Goal: Task Accomplishment & Management: Use online tool/utility

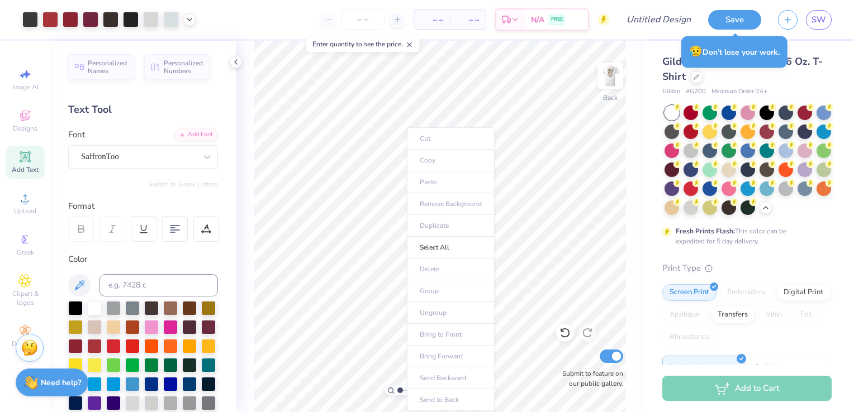
scroll to position [519, 0]
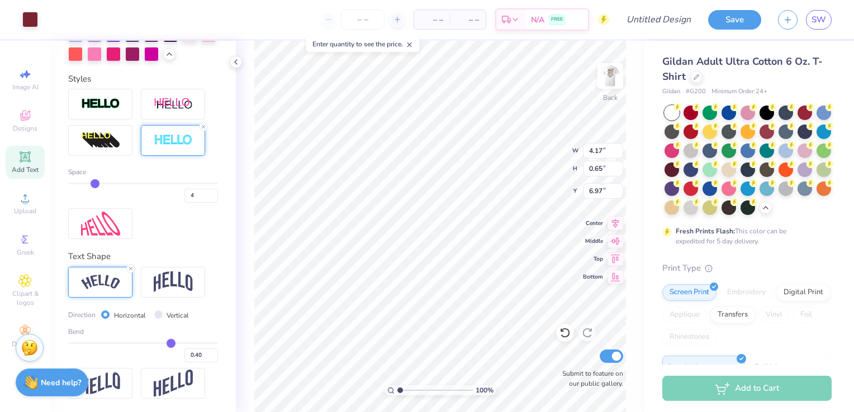
click at [514, 144] on div "100 % Back W 4.17 4.17 " H 0.65 0.65 " Y 6.97 6.97 " Center Middle Top Bottom S…" at bounding box center [440, 227] width 409 height 372
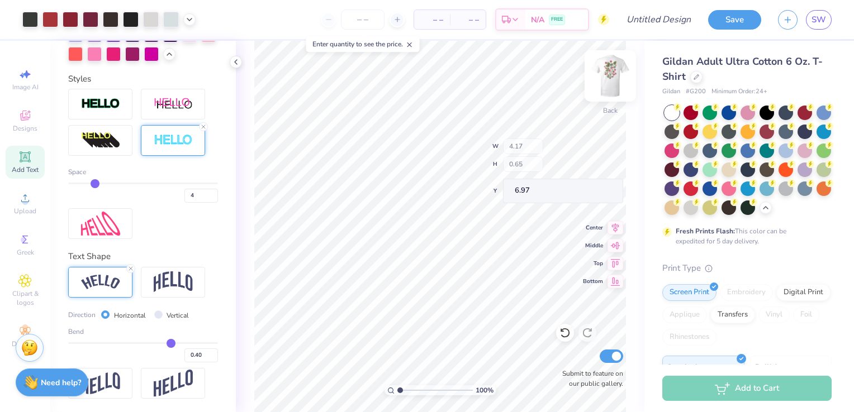
click at [615, 75] on img at bounding box center [610, 76] width 45 height 45
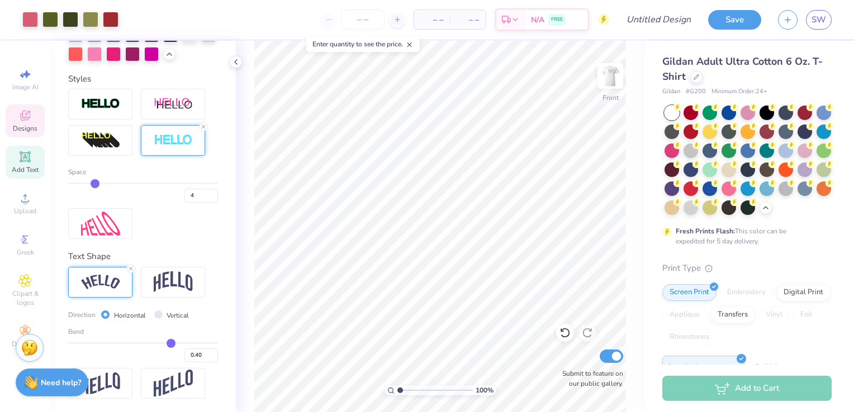
click at [22, 117] on icon at bounding box center [25, 116] width 9 height 7
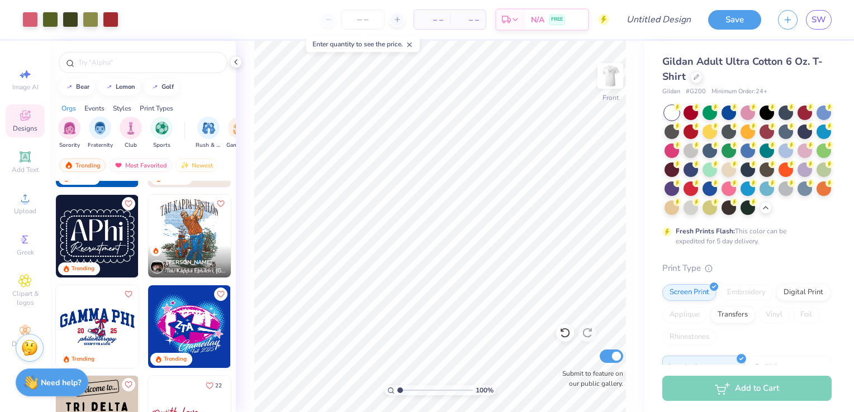
scroll to position [782, 0]
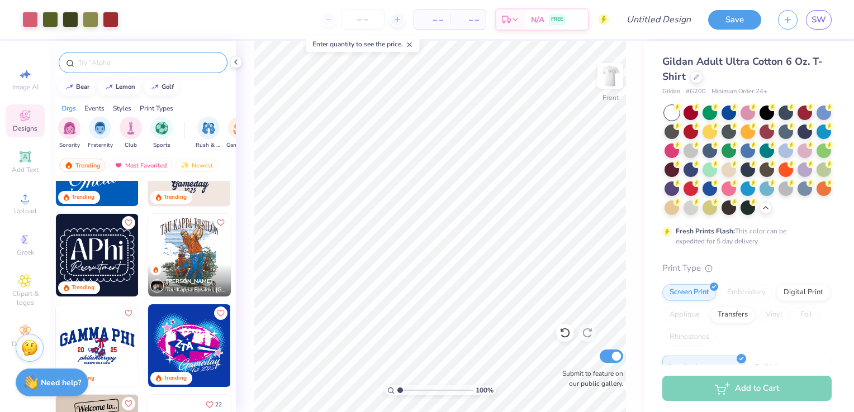
click at [165, 63] on input "text" at bounding box center [148, 62] width 143 height 11
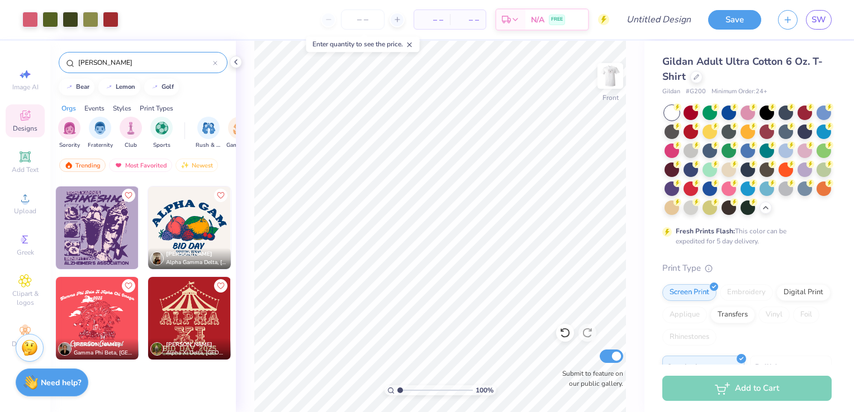
scroll to position [0, 0]
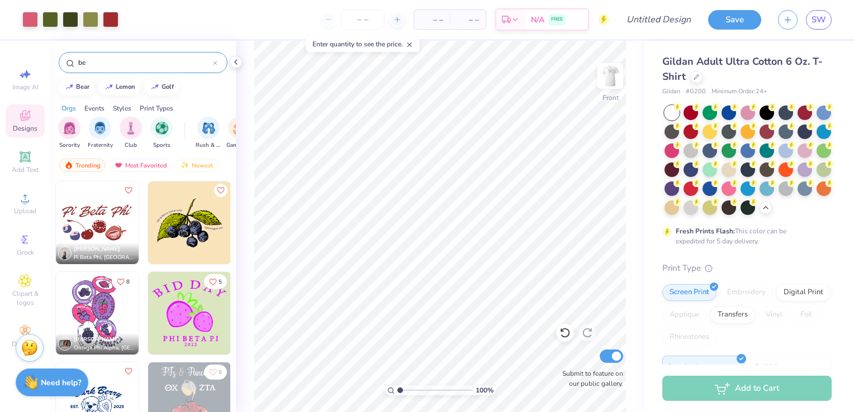
type input "b"
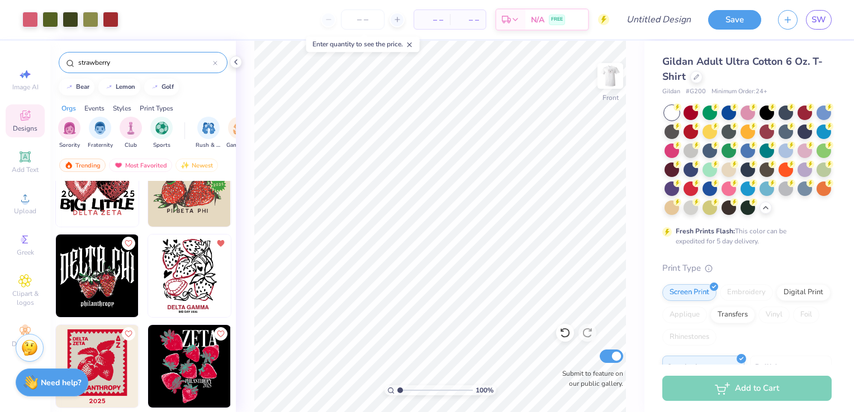
scroll to position [2850, 0]
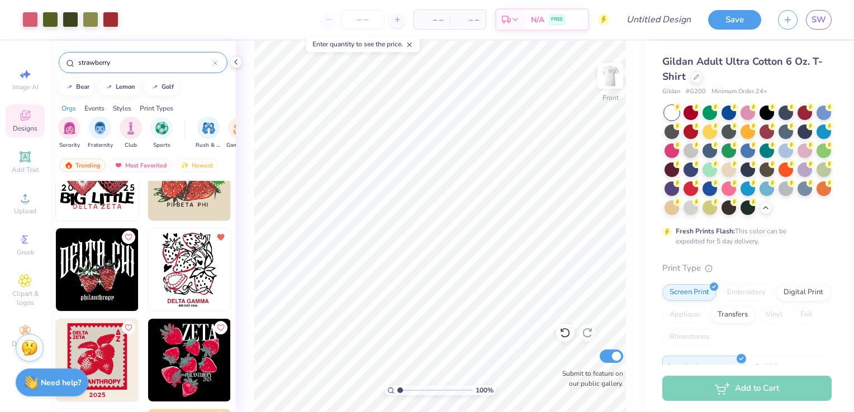
type input "strawberry"
click at [195, 259] on img at bounding box center [189, 270] width 83 height 83
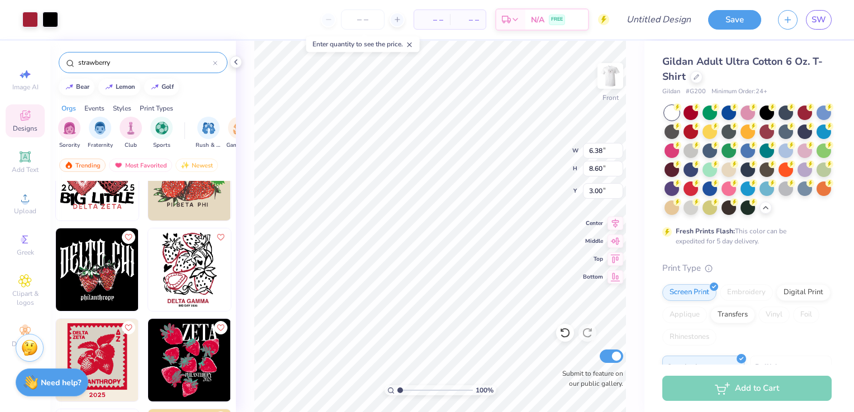
type input "8.55"
type input "11.53"
type input "3.30"
type input "9.28"
type input "12.51"
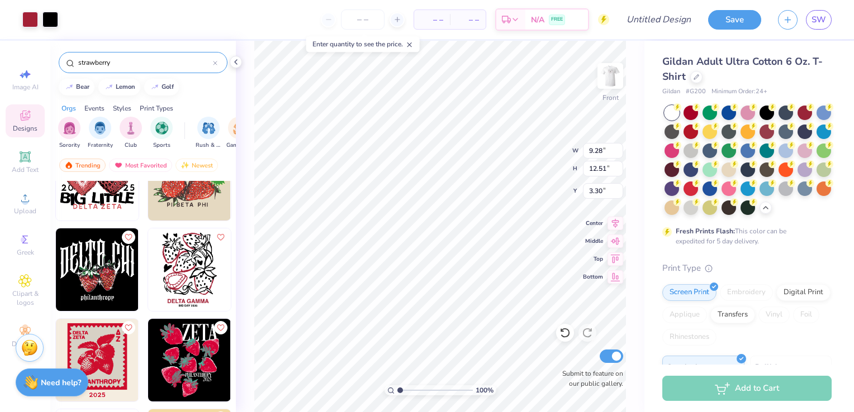
type input "3.00"
click at [483, 308] on li "Ungroup" at bounding box center [501, 313] width 88 height 22
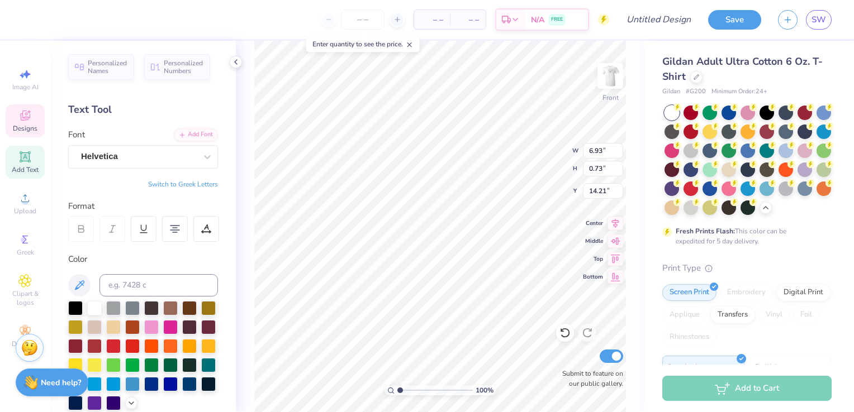
scroll to position [9, 2]
type textarea "D"
type textarea "SIGMA ALPHA"
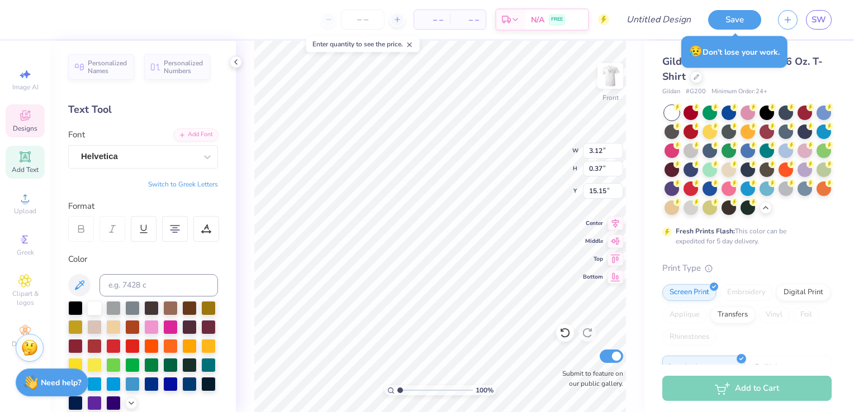
type textarea "FALL BID DAY 2025"
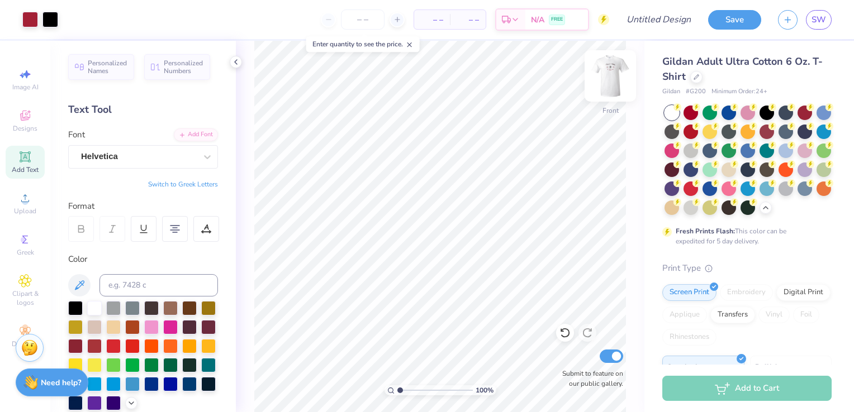
click at [609, 76] on img at bounding box center [610, 76] width 45 height 45
click at [613, 79] on img at bounding box center [610, 76] width 45 height 45
click at [611, 76] on img at bounding box center [610, 76] width 45 height 45
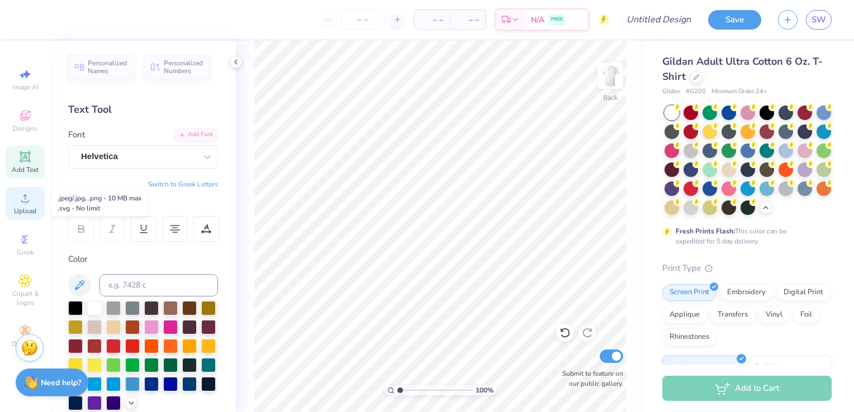
click at [29, 199] on icon at bounding box center [24, 198] width 13 height 13
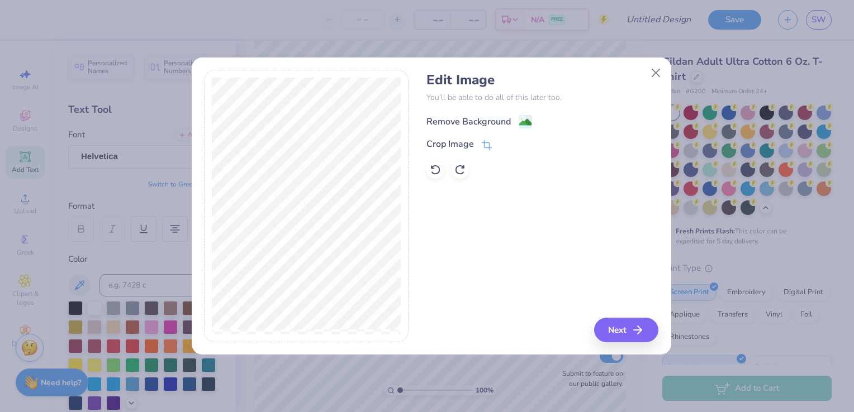
click at [521, 122] on image at bounding box center [525, 122] width 12 height 12
click at [620, 332] on button "Next" at bounding box center [628, 330] width 64 height 25
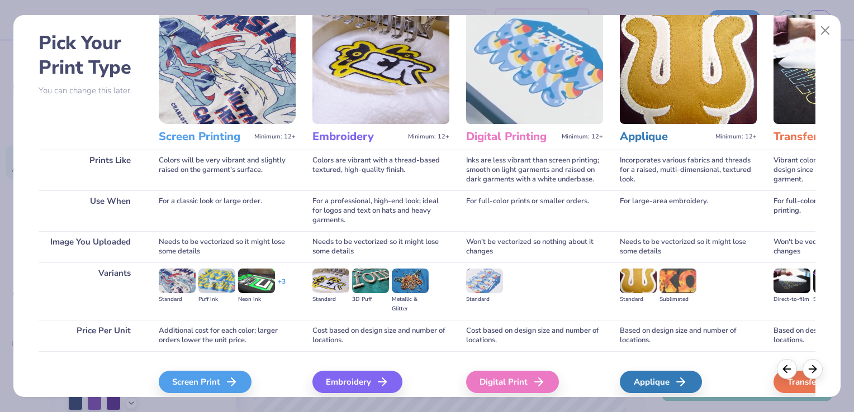
scroll to position [88, 0]
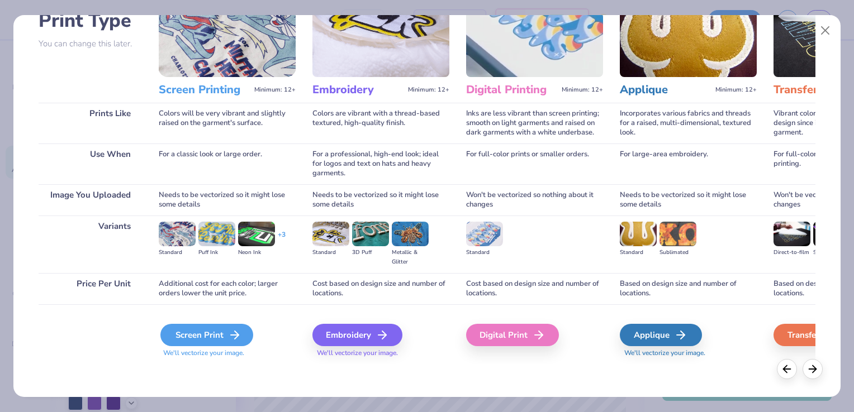
click at [197, 329] on div "Screen Print" at bounding box center [206, 335] width 93 height 22
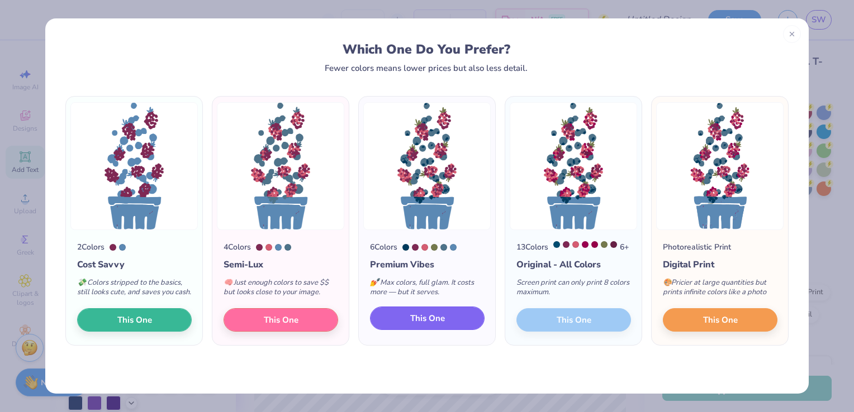
click at [431, 325] on span "This One" at bounding box center [427, 318] width 35 height 13
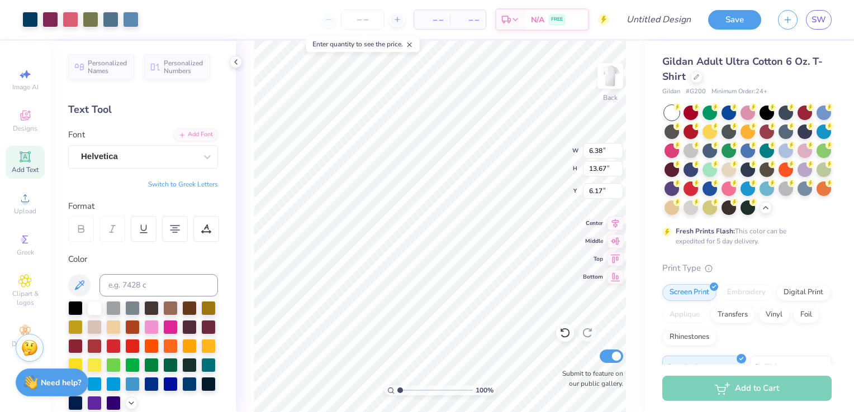
type input "3.00"
type input "4.16"
type input "8.90"
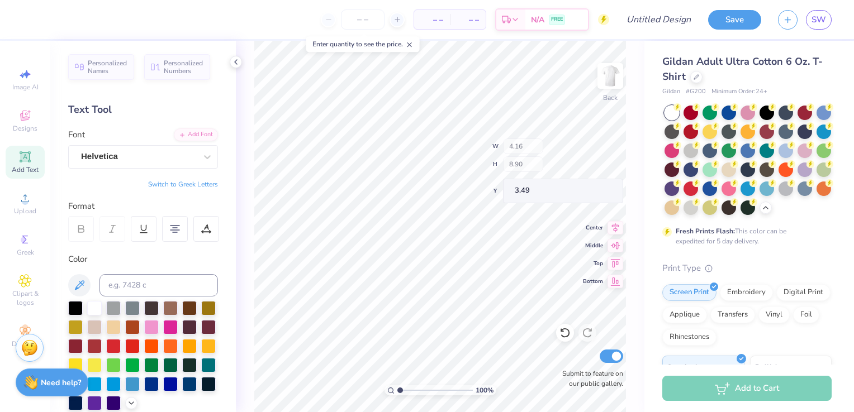
type input "3.00"
click at [618, 83] on img at bounding box center [610, 76] width 45 height 45
click at [24, 125] on span "Designs" at bounding box center [25, 128] width 25 height 9
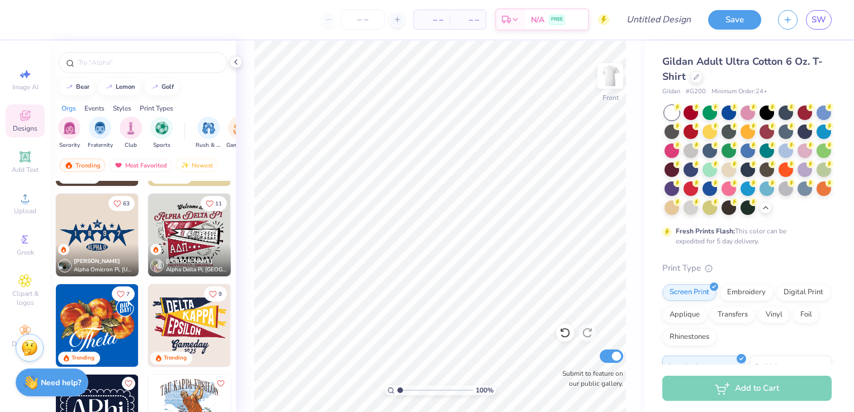
scroll to position [671, 0]
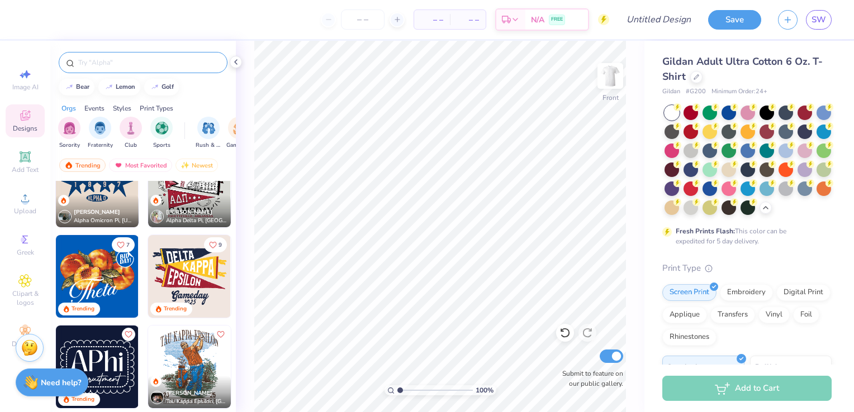
click at [158, 55] on div at bounding box center [143, 62] width 169 height 21
click at [151, 64] on input "text" at bounding box center [148, 62] width 143 height 11
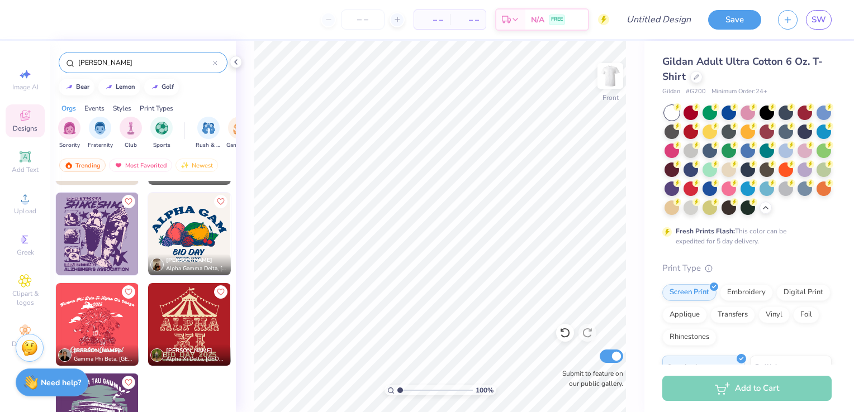
scroll to position [360, 0]
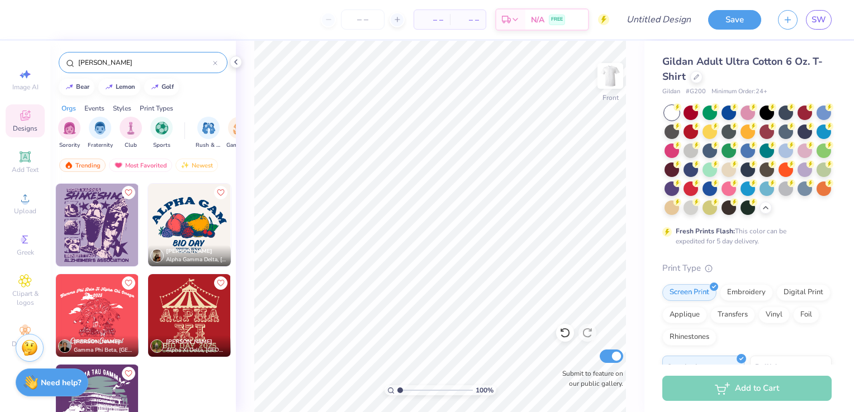
click at [77, 64] on input "berry" at bounding box center [145, 62] width 136 height 11
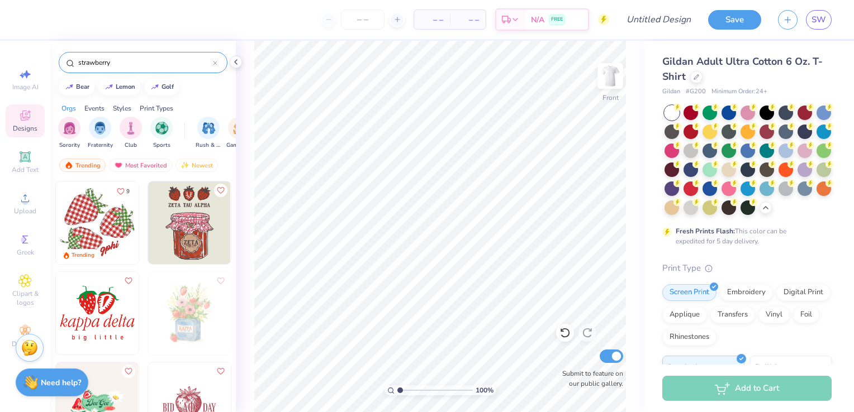
type input "strawberry"
drag, startPoint x: 189, startPoint y: 5, endPoint x: 200, endPoint y: -1, distance: 11.8
click at [200, 0] on html "– – Per Item – – Total Est. Delivery N/A FREE Design Title Save SW Image AI Des…" at bounding box center [427, 206] width 854 height 412
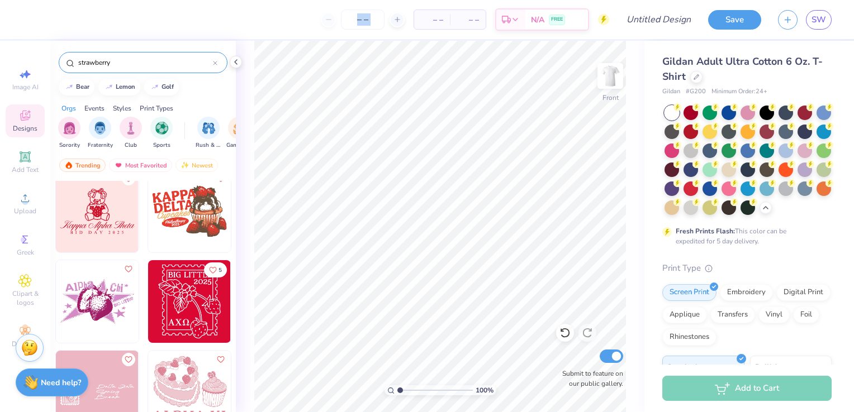
scroll to position [727, 0]
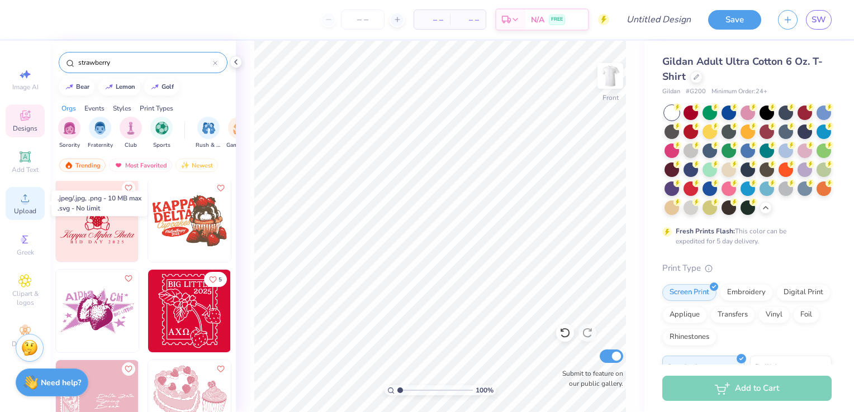
click at [34, 207] on span "Upload" at bounding box center [25, 211] width 22 height 9
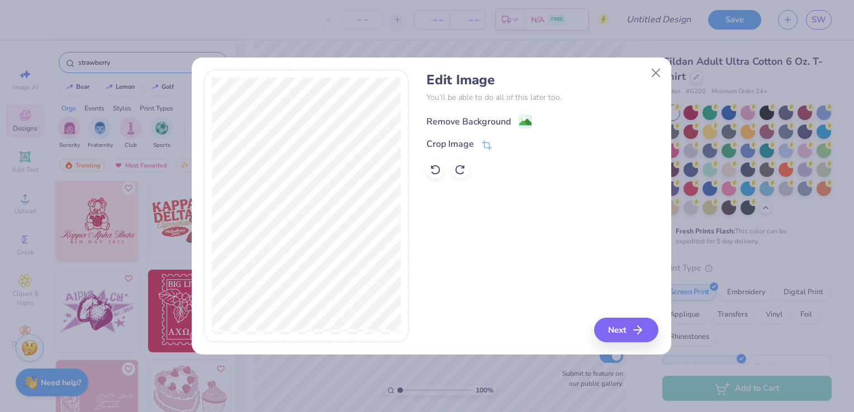
click at [523, 124] on image at bounding box center [525, 122] width 12 height 12
click at [606, 328] on button "Next" at bounding box center [628, 330] width 64 height 25
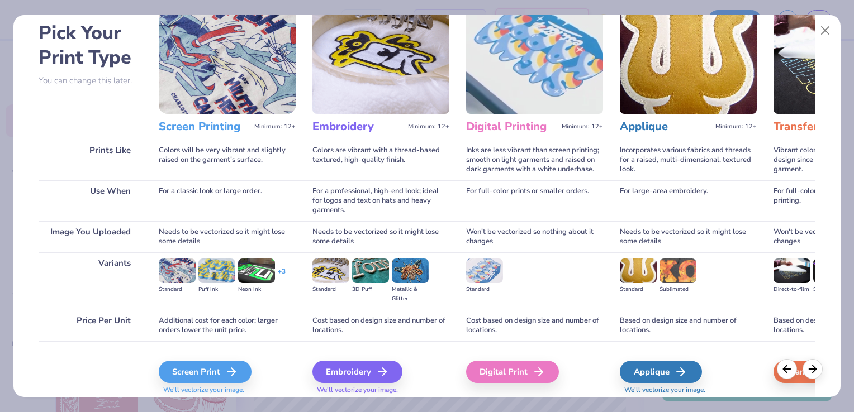
scroll to position [88, 0]
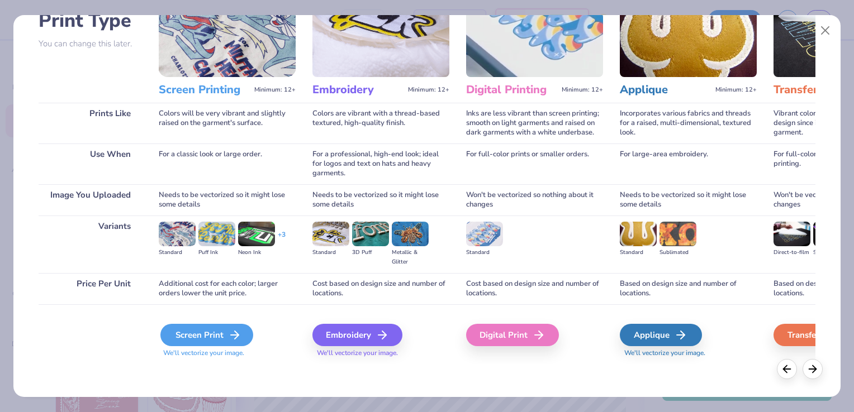
click at [230, 330] on icon at bounding box center [234, 335] width 13 height 13
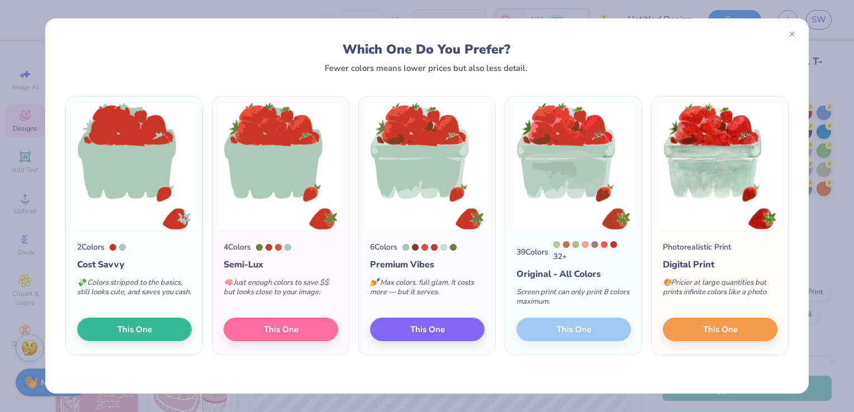
click at [704, 316] on div "Photorealistic Print Digital Print 🎨 Pricier at large quantities but prints inf…" at bounding box center [720, 292] width 136 height 125
click at [710, 325] on span "This One" at bounding box center [720, 328] width 35 height 13
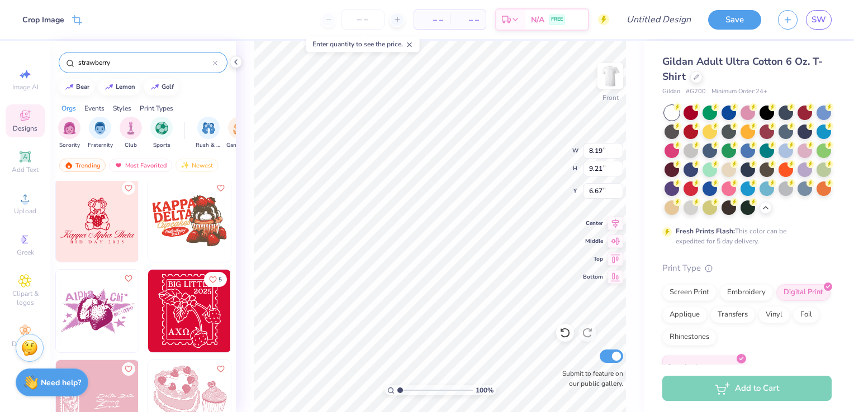
type input "8.19"
type input "9.21"
type input "3.00"
type input "6.74"
type input "7.58"
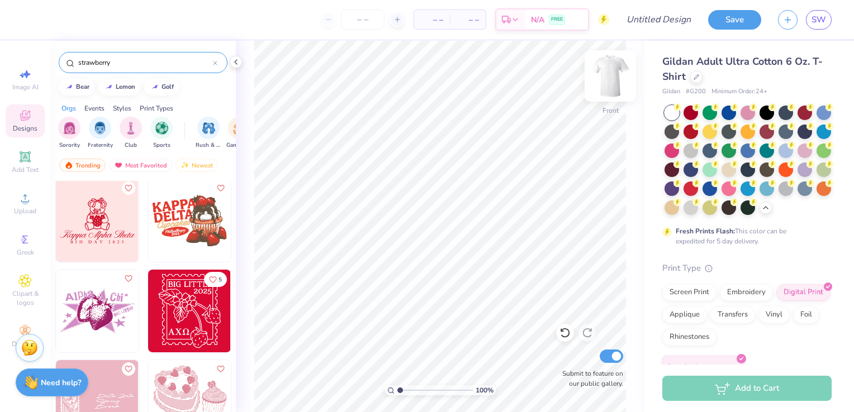
click at [611, 85] on img at bounding box center [610, 76] width 45 height 45
click at [21, 197] on icon at bounding box center [24, 198] width 13 height 13
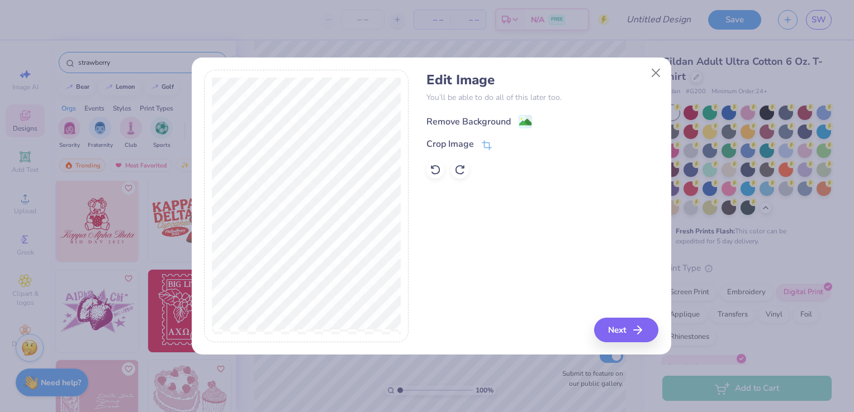
click at [530, 120] on image at bounding box center [525, 122] width 12 height 12
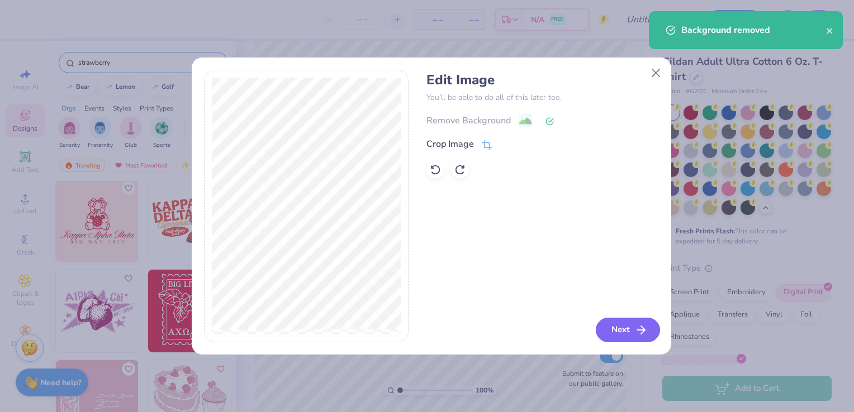
click at [612, 320] on button "Next" at bounding box center [628, 330] width 64 height 25
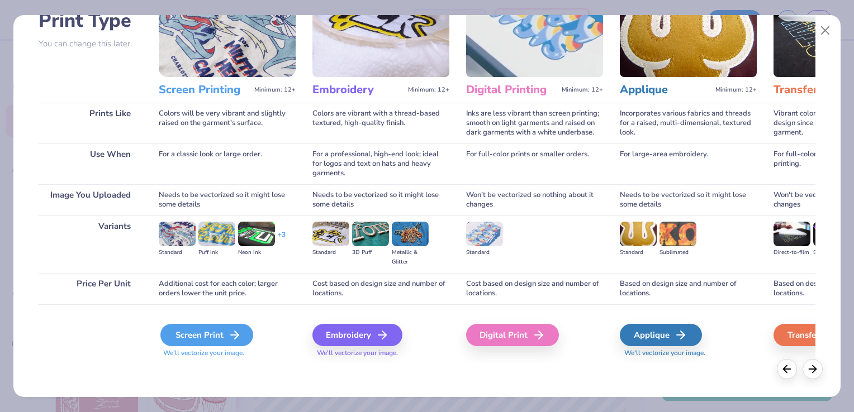
click at [213, 328] on div "Screen Print" at bounding box center [206, 335] width 93 height 22
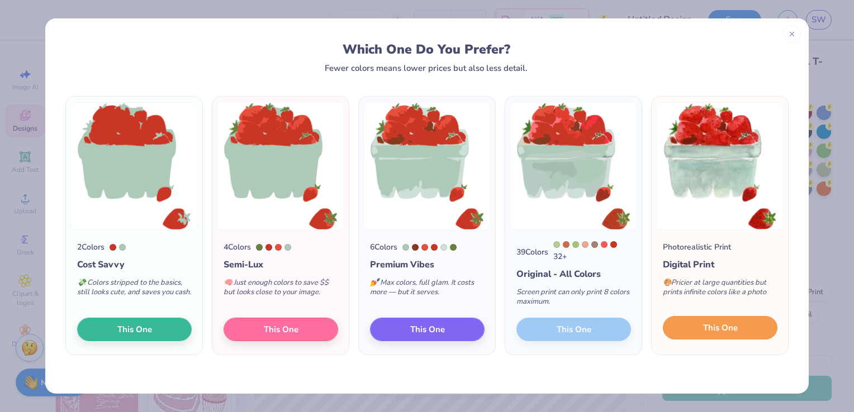
click at [710, 333] on span "This One" at bounding box center [720, 328] width 35 height 13
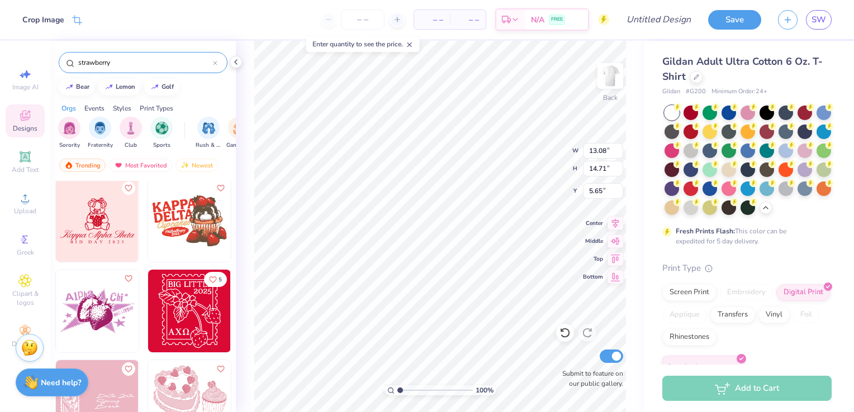
type input "1.21"
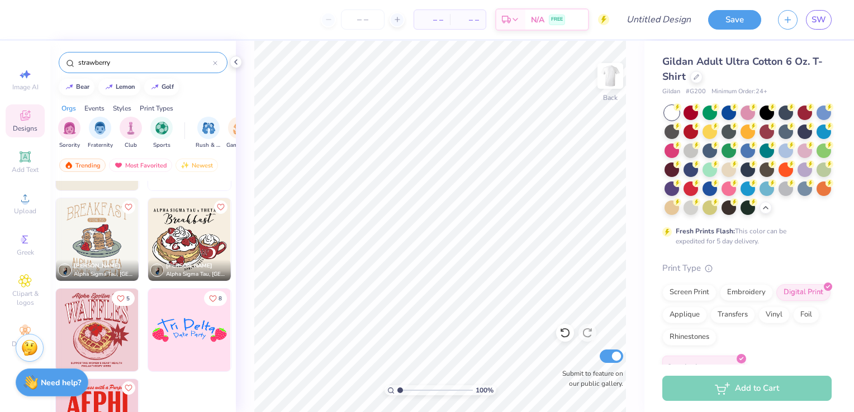
scroll to position [4344, 0]
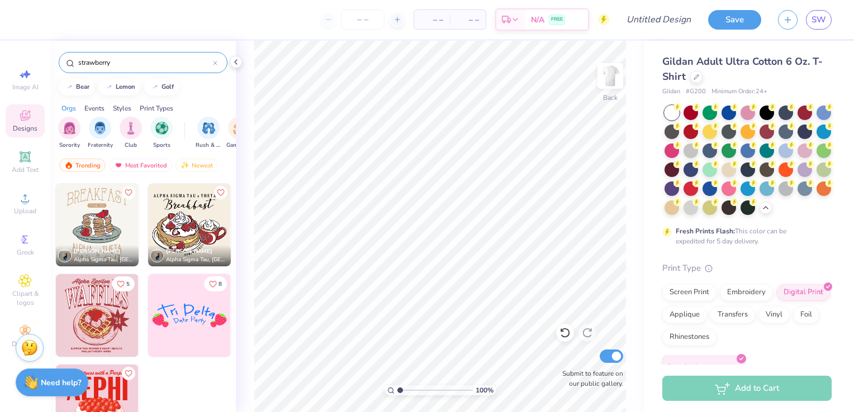
drag, startPoint x: 115, startPoint y: 59, endPoint x: 46, endPoint y: 67, distance: 69.7
click at [46, 67] on div "– – Per Item – – Total Est. Delivery N/A FREE Design Title Save SW Image AI Des…" at bounding box center [427, 206] width 854 height 412
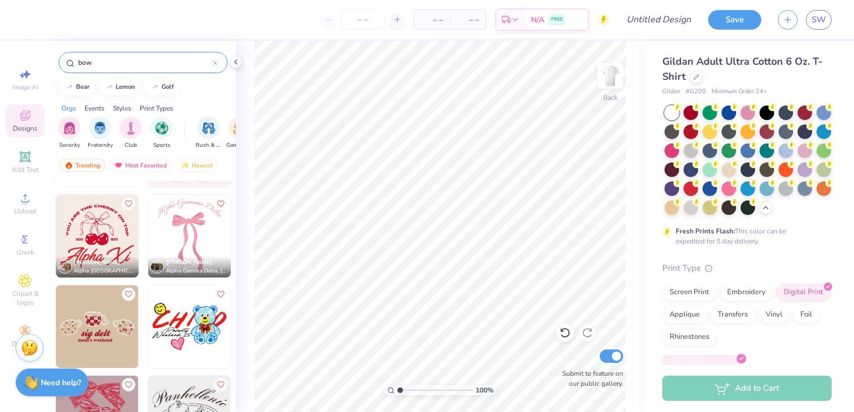
scroll to position [2180, 0]
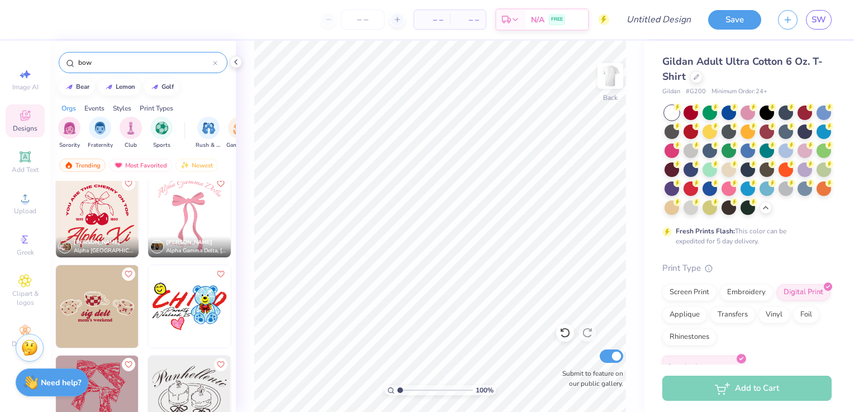
type input "bow"
click at [92, 222] on img at bounding box center [97, 216] width 83 height 83
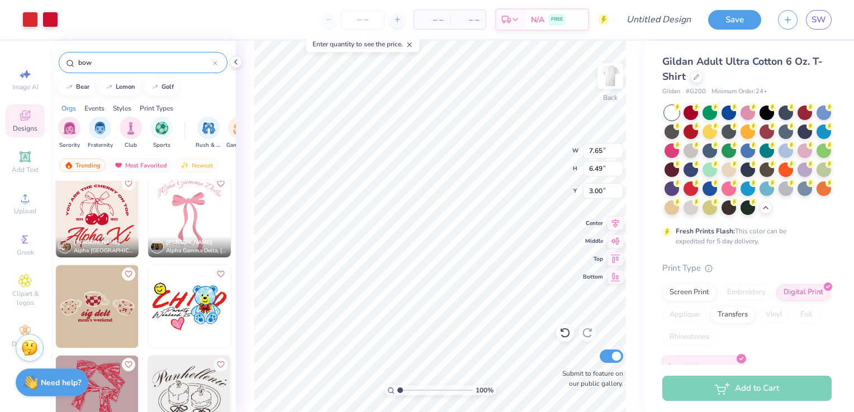
type input "7.65"
type input "6.49"
type input "2.07"
click at [439, 310] on li "Ungroup" at bounding box center [455, 313] width 88 height 22
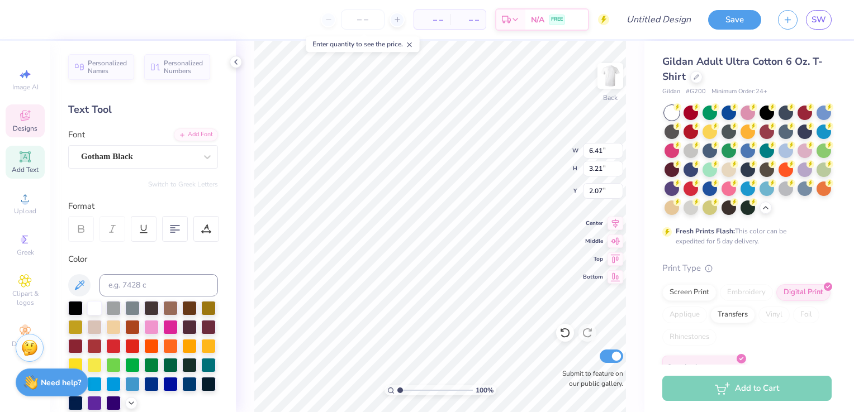
scroll to position [9, 2]
type textarea "Picking the"
type input "3.46"
type input "3.47"
type input "2.60"
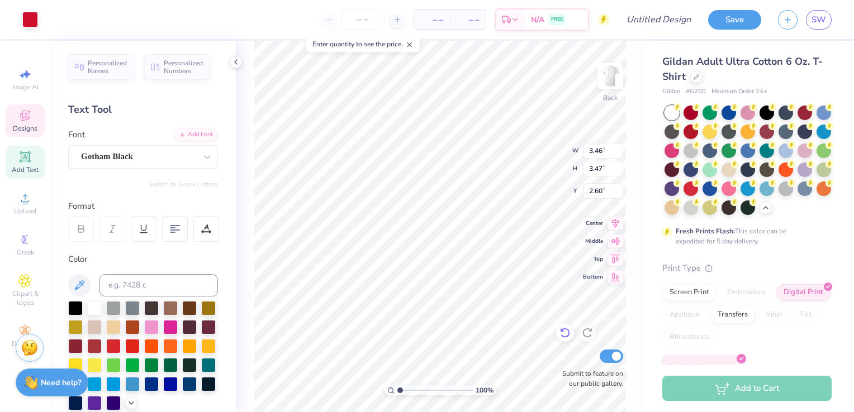
click at [567, 330] on icon at bounding box center [565, 334] width 10 height 10
type input "3.00"
type input "1.02"
type input "0.54"
type input "3.38"
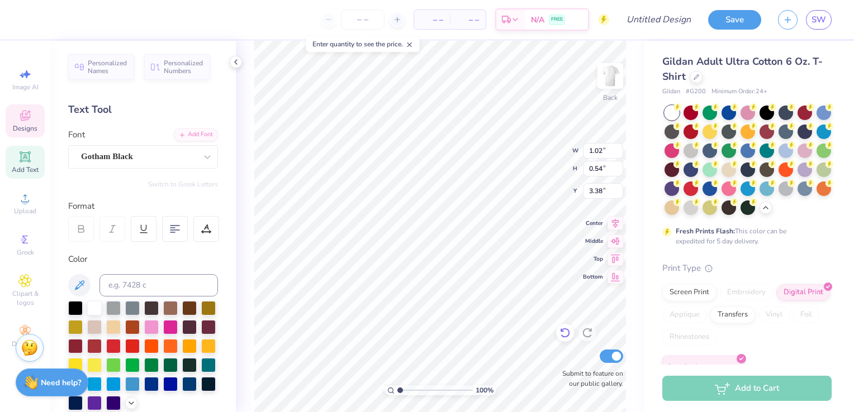
click at [568, 334] on icon at bounding box center [565, 334] width 10 height 10
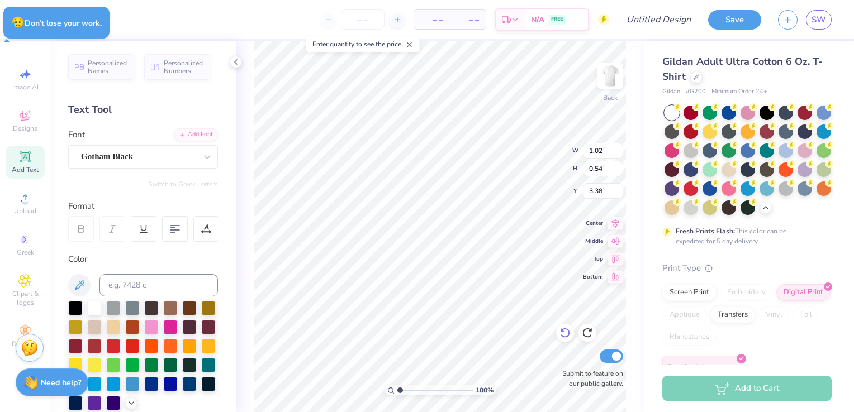
type input "7.65"
type input "5.77"
type input "2.79"
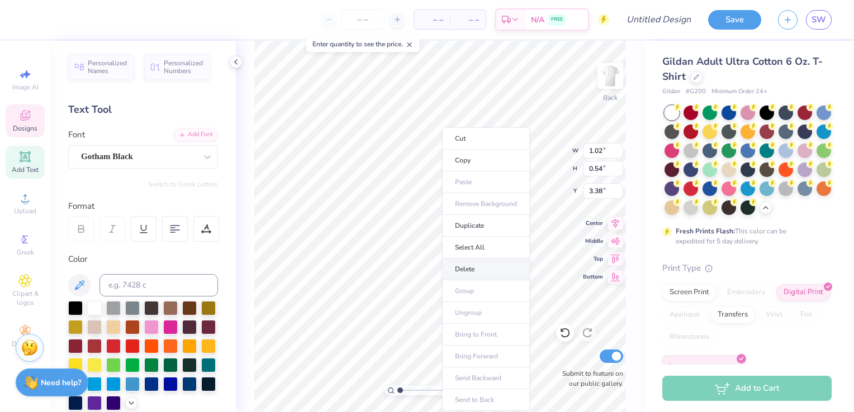
click at [463, 265] on li "Delete" at bounding box center [486, 270] width 88 height 22
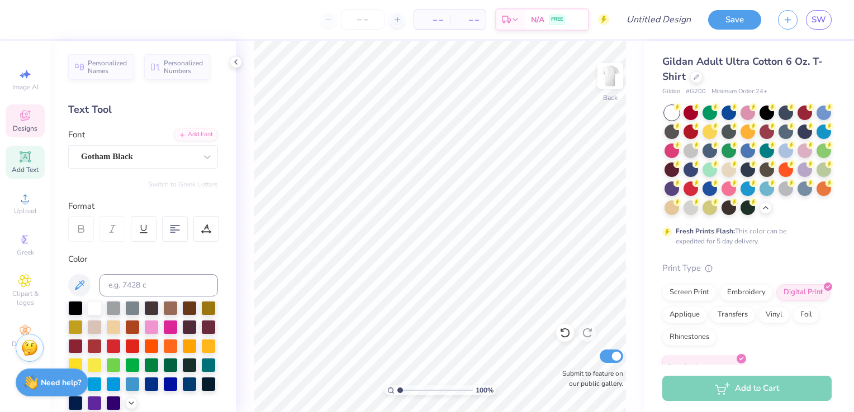
click at [20, 122] on icon at bounding box center [24, 115] width 13 height 13
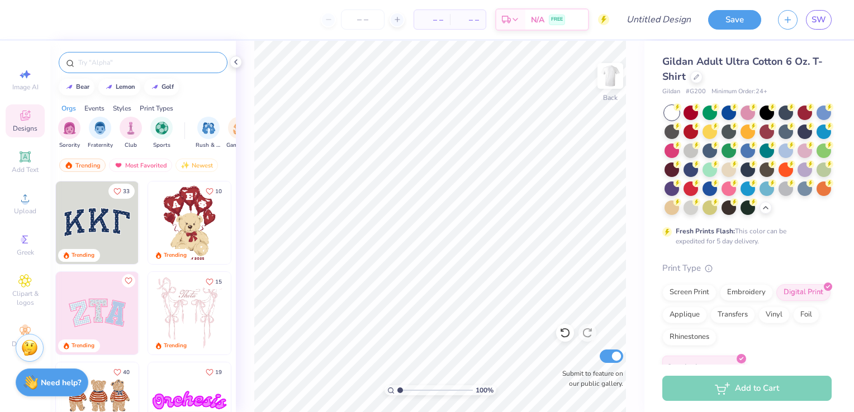
click at [115, 63] on input "text" at bounding box center [148, 62] width 143 height 11
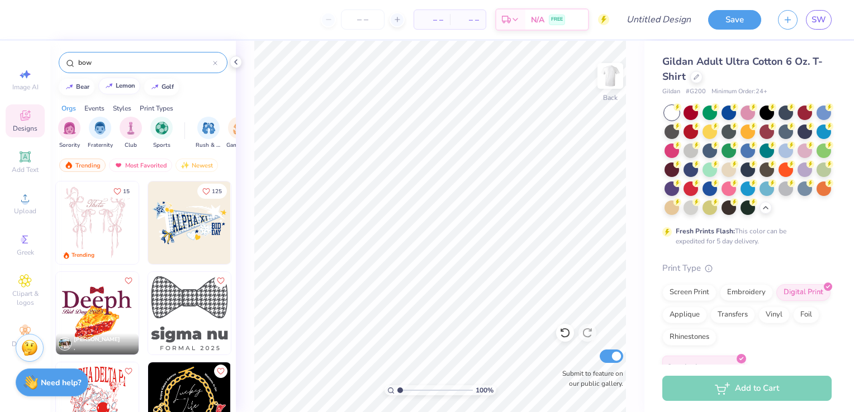
type input "bow"
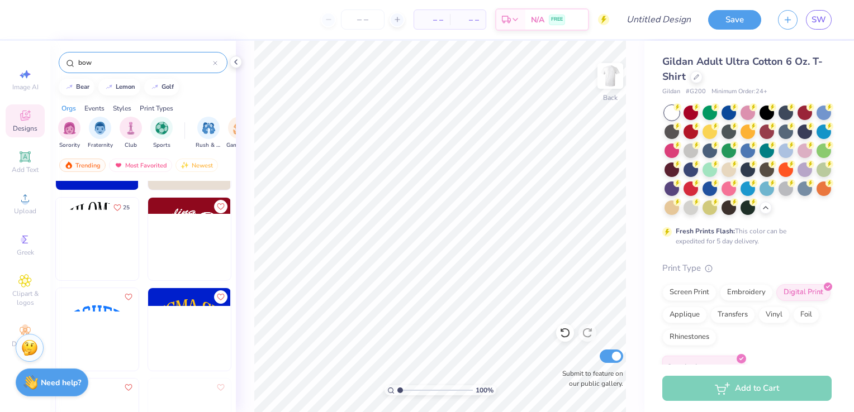
scroll to position [4974, 0]
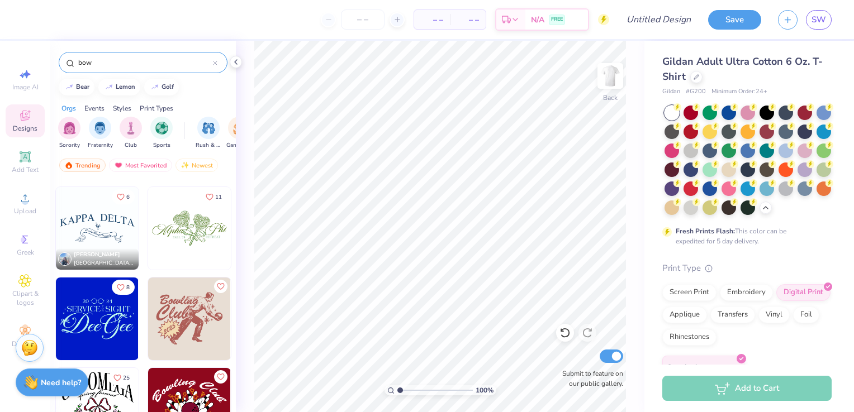
drag, startPoint x: 84, startPoint y: 60, endPoint x: 67, endPoint y: 61, distance: 17.3
click at [67, 61] on div "bow" at bounding box center [143, 62] width 169 height 21
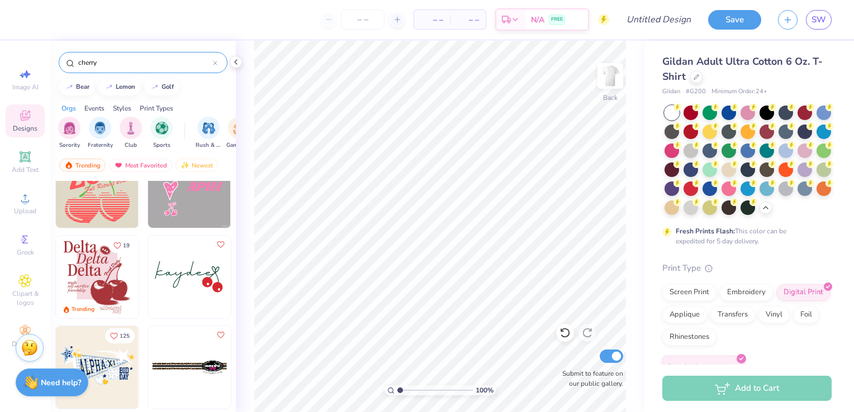
scroll to position [2850, 0]
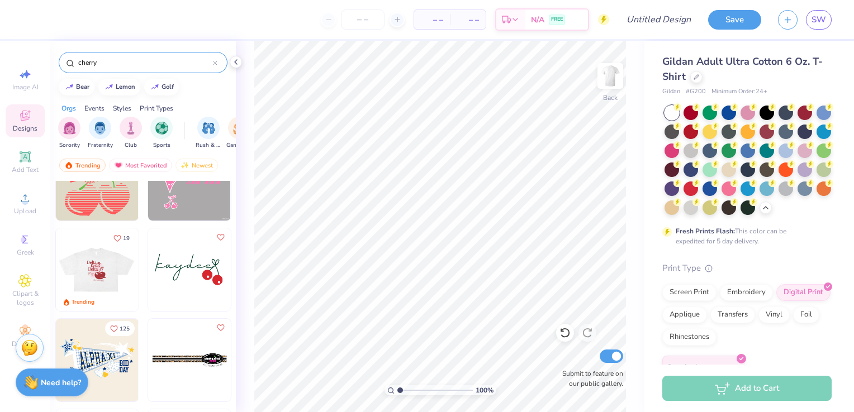
type input "cherry"
click at [106, 281] on div at bounding box center [14, 270] width 248 height 83
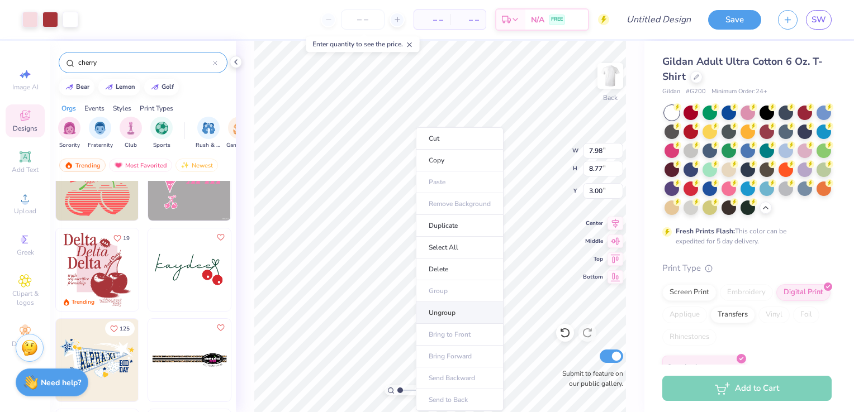
click at [465, 305] on li "Ungroup" at bounding box center [460, 313] width 88 height 22
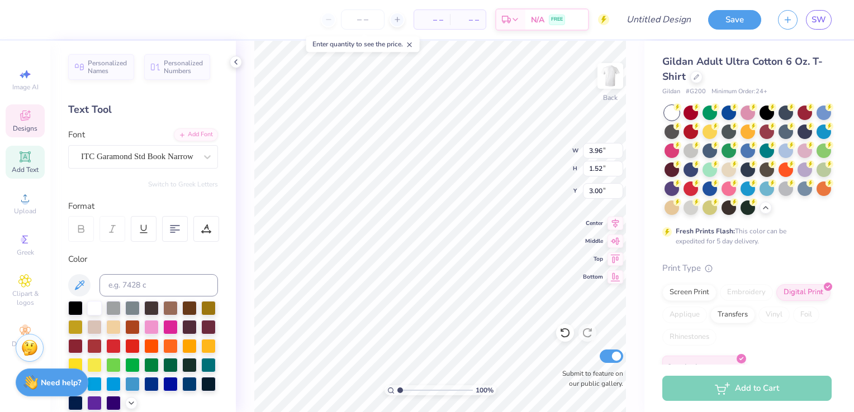
scroll to position [9, 1]
type textarea "Sigma"
type input "4.69"
type input "1.84"
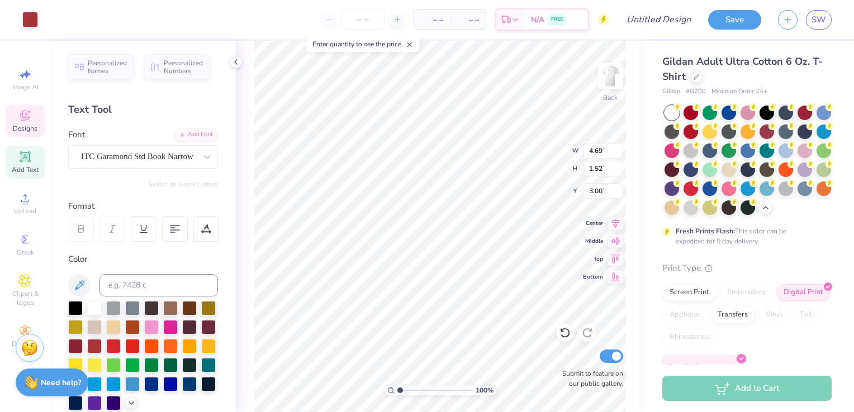
type input "2.84"
type textarea "Alpha"
type input "3.97"
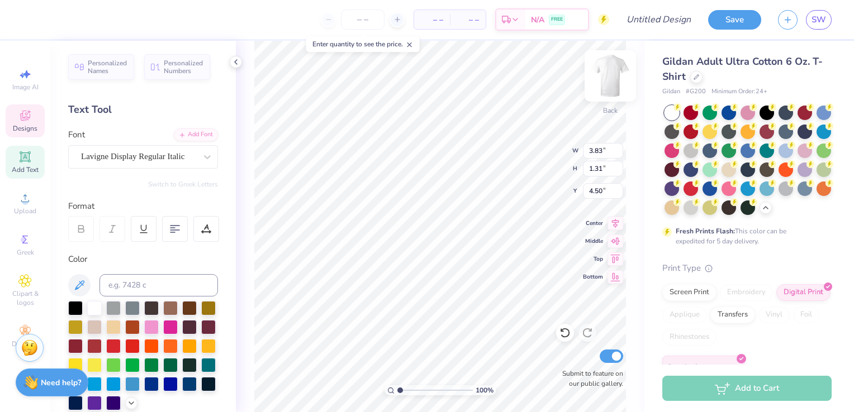
type input "1.52"
type input "5.72"
type textarea "D"
click at [566, 334] on icon at bounding box center [564, 333] width 11 height 11
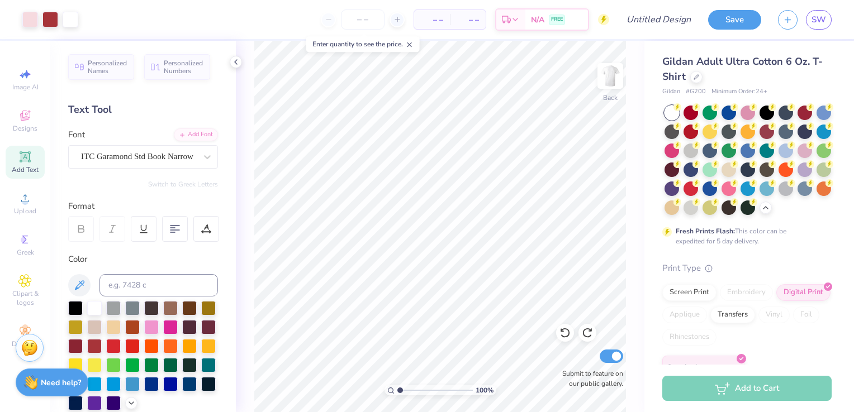
click at [564, 336] on icon at bounding box center [564, 333] width 11 height 11
click at [566, 339] on div at bounding box center [565, 333] width 18 height 18
click at [411, 45] on icon at bounding box center [410, 45] width 8 height 8
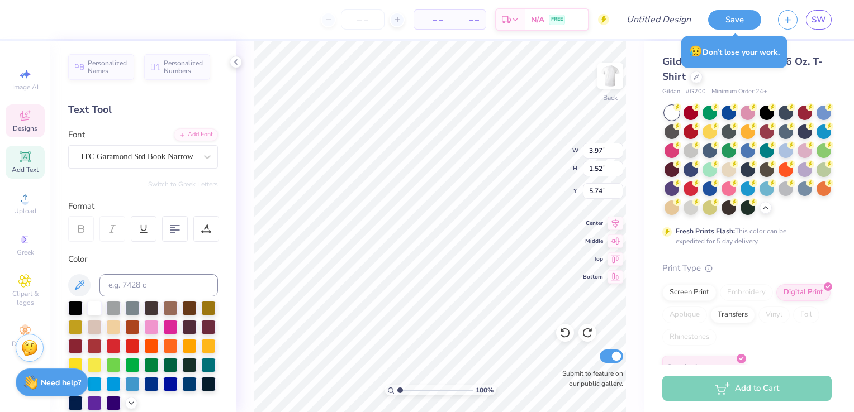
scroll to position [9, 1]
type textarea "Bid Day"
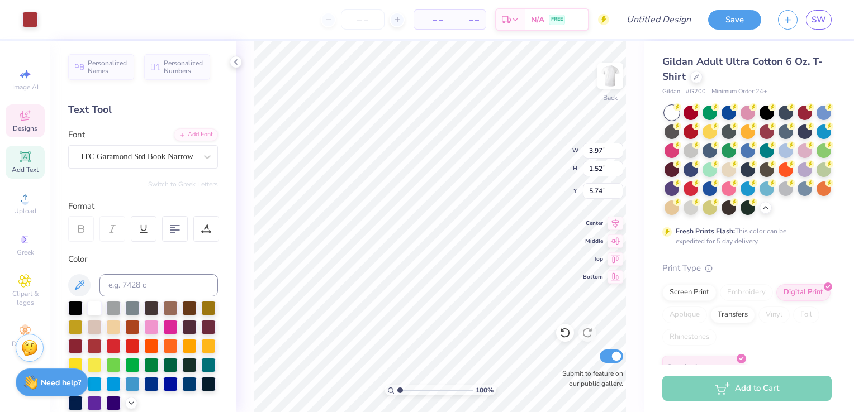
type input "5.95"
type input "1.96"
type input "5.52"
type input "3.97"
type input "1.52"
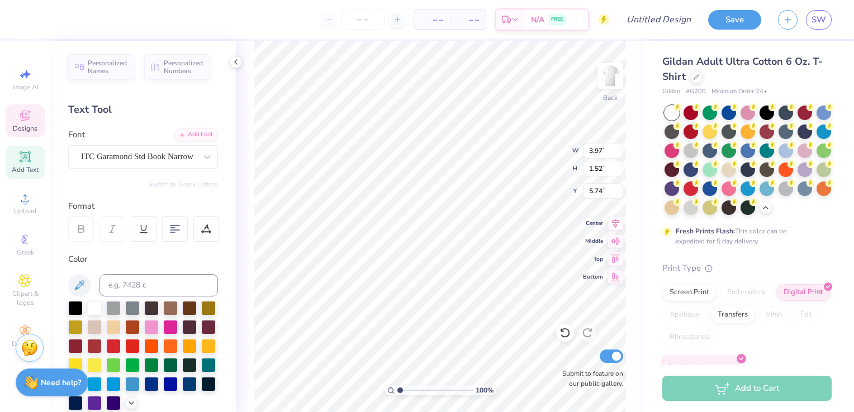
type input "5.96"
type input "5.95"
type input "1.96"
type input "5.74"
type input "4.09"
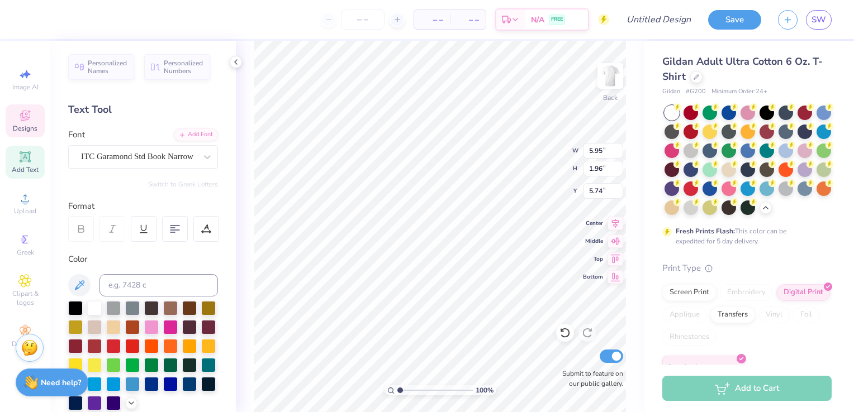
type input "1.35"
type input "6.35"
type input "6.15"
type input "4.09"
type input "1.35"
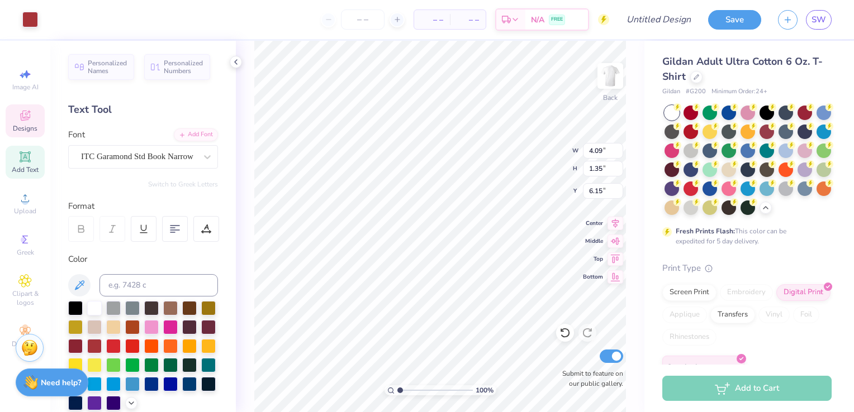
type input "6.15"
type input "4.80"
type input "5.86"
type input "4.19"
type input "4.09"
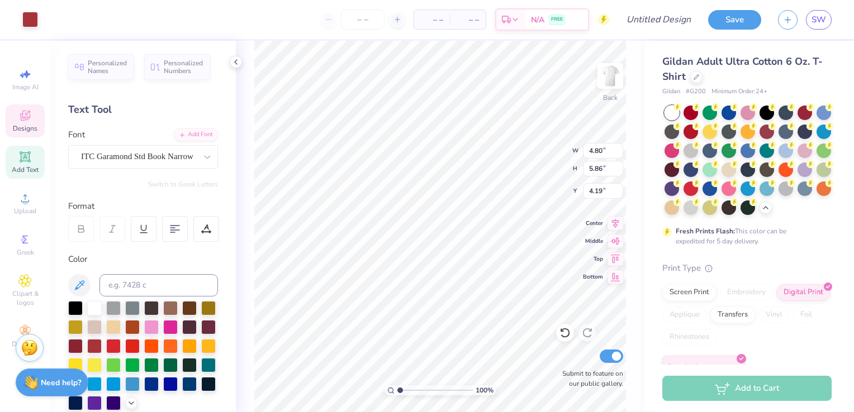
type input "1.35"
type input "6.57"
type input "3.53"
type input "1.17"
type input "6.57"
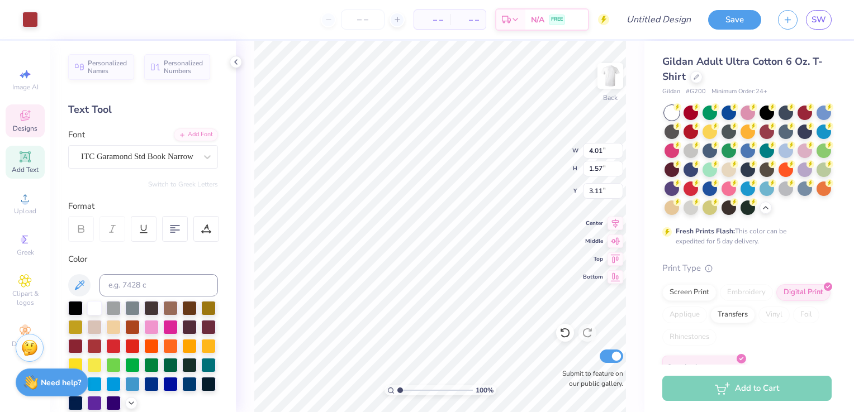
type input "4.78"
type input "5.11"
type input "5.74"
type input "4.80"
type input "5.86"
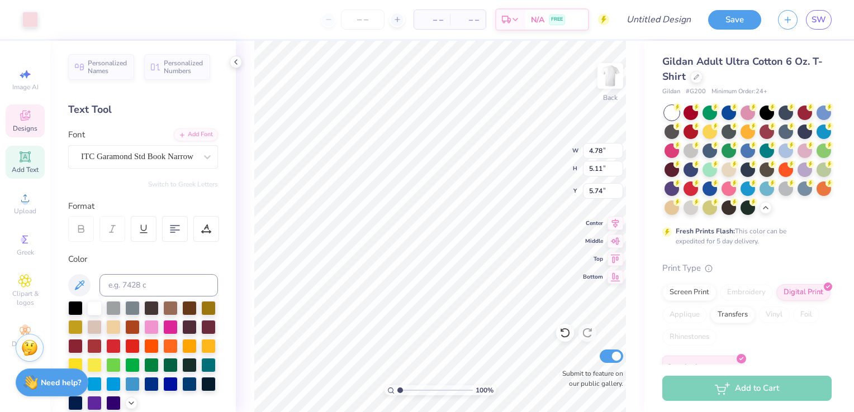
type input "4.19"
type input "4.52"
type input "4.96"
type input "13.74"
type input "4.78"
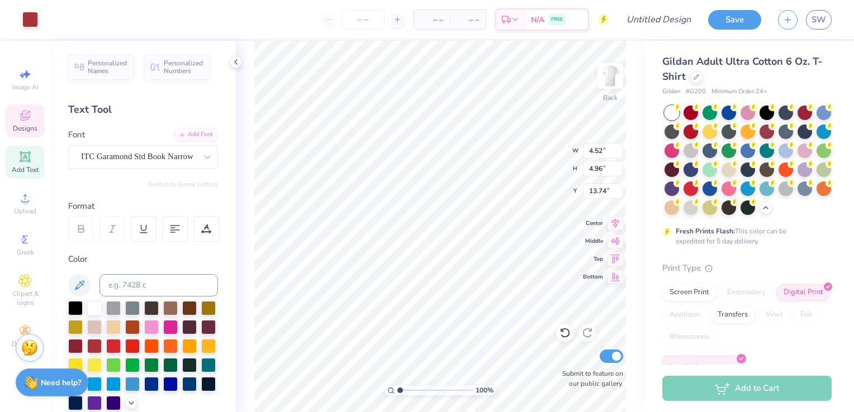
type input "5.11"
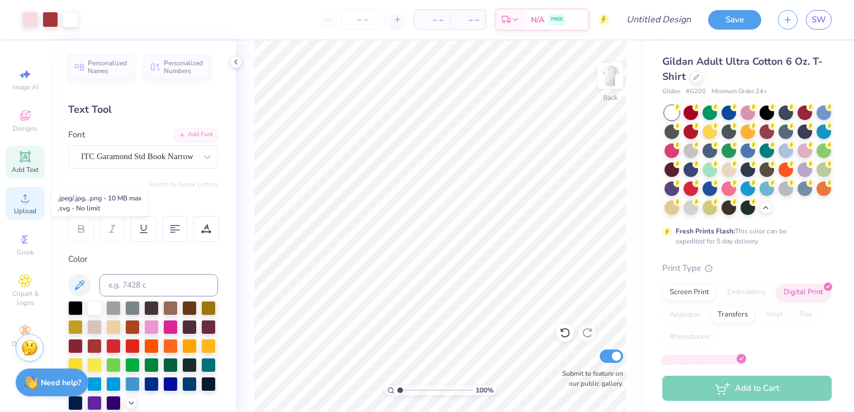
click at [20, 201] on icon at bounding box center [24, 198] width 13 height 13
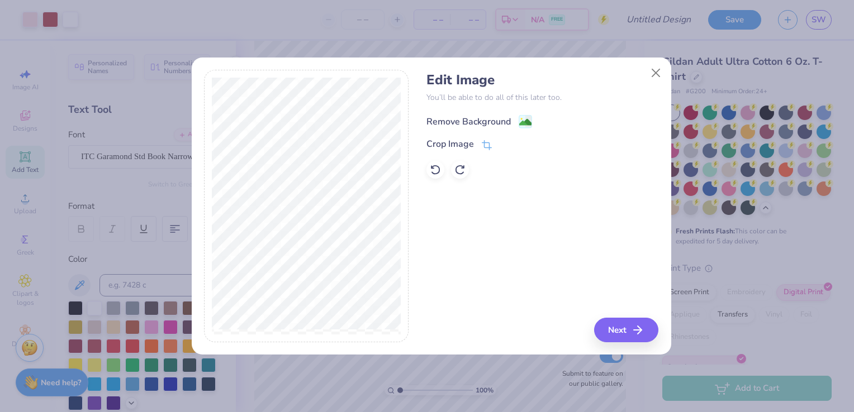
click at [516, 121] on div "Remove Background" at bounding box center [479, 122] width 106 height 14
click at [605, 329] on button "Next" at bounding box center [628, 330] width 64 height 25
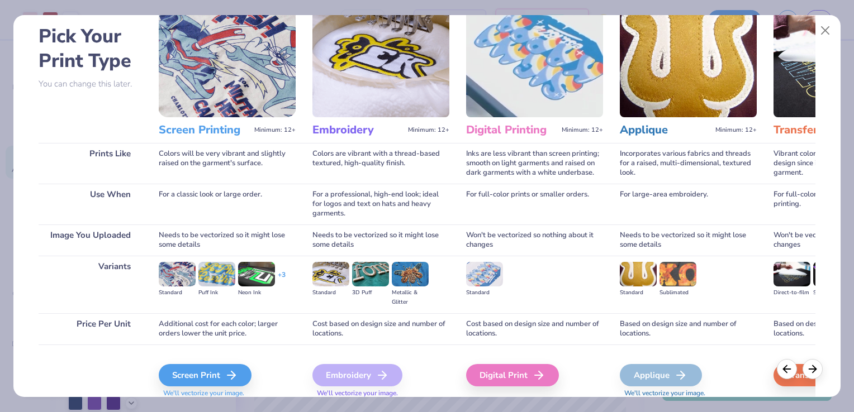
scroll to position [88, 0]
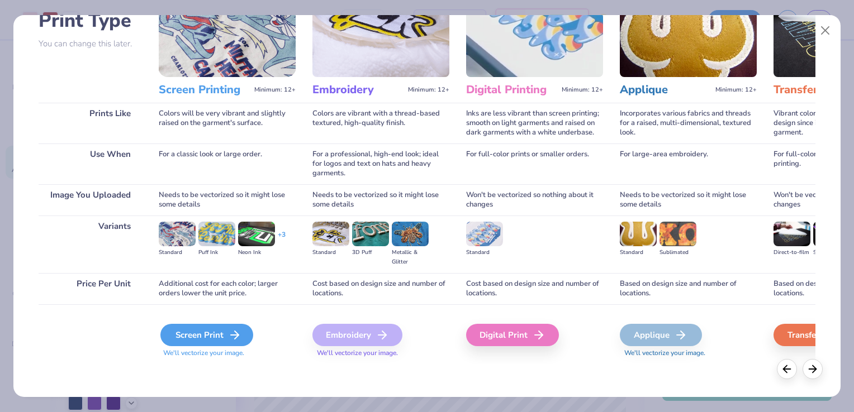
click at [210, 334] on div "Screen Print" at bounding box center [206, 335] width 93 height 22
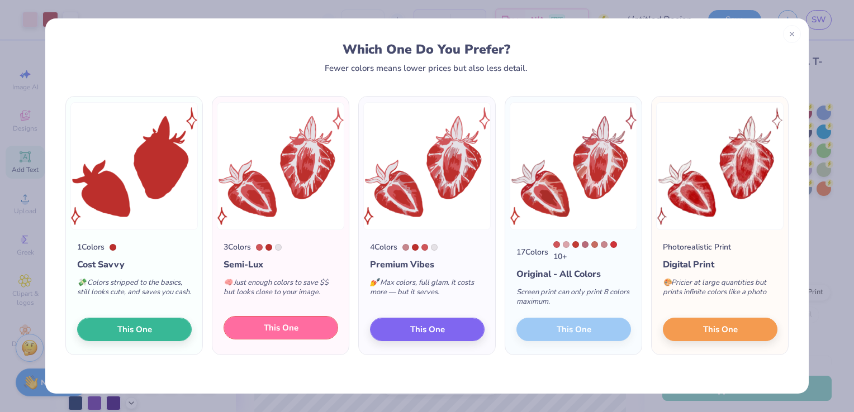
click at [281, 330] on span "This One" at bounding box center [281, 328] width 35 height 13
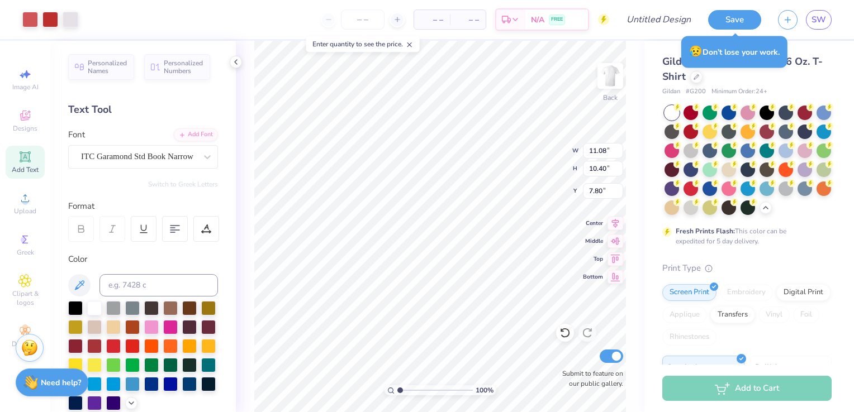
type input "5.55"
type input "5.21"
type input "6.66"
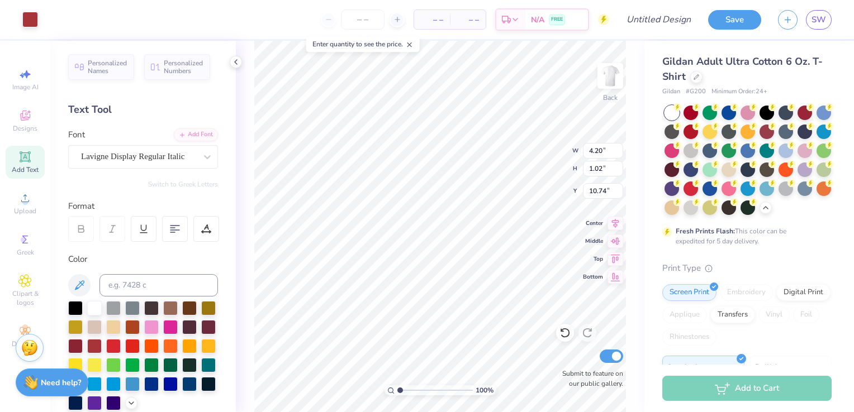
type input "1.02"
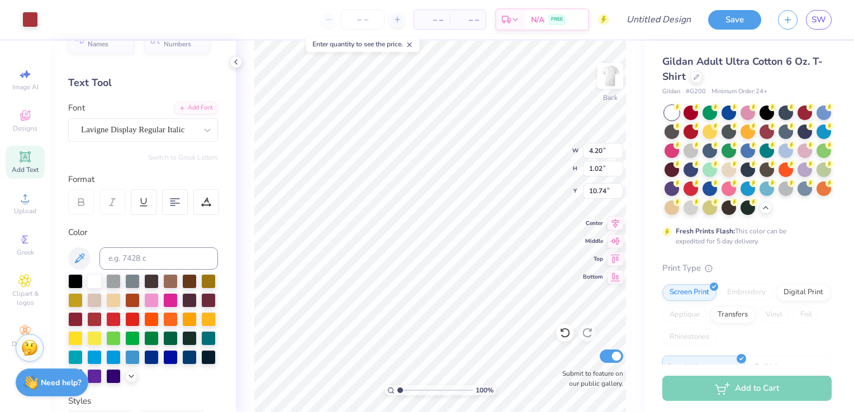
scroll to position [224, 0]
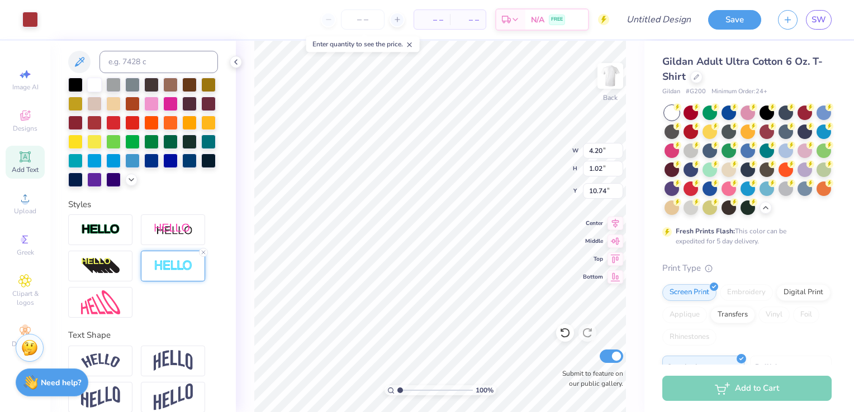
click at [183, 273] on img at bounding box center [173, 266] width 39 height 13
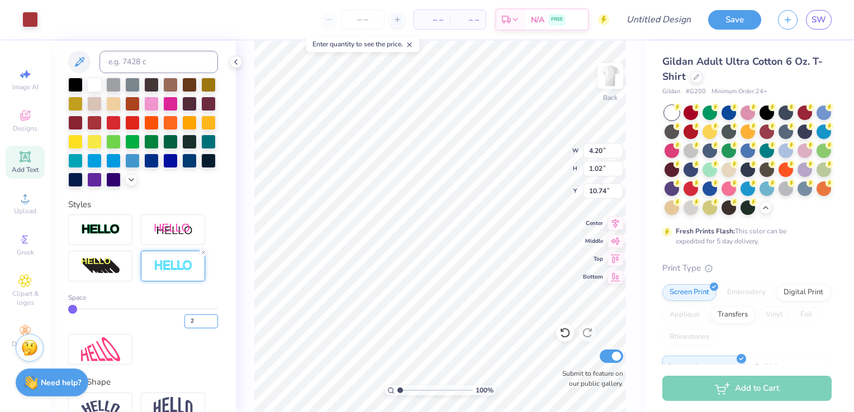
type input "2"
click at [205, 329] on input "2" at bounding box center [201, 322] width 34 height 14
type input "2"
click at [220, 343] on div "Personalized Names Personalized Numbers Text Tool Add Font Font Lavigne Display…" at bounding box center [143, 227] width 186 height 372
click at [221, 308] on div "Personalized Names Personalized Numbers Text Tool Add Font Font Lavigne Display…" at bounding box center [143, 227] width 186 height 372
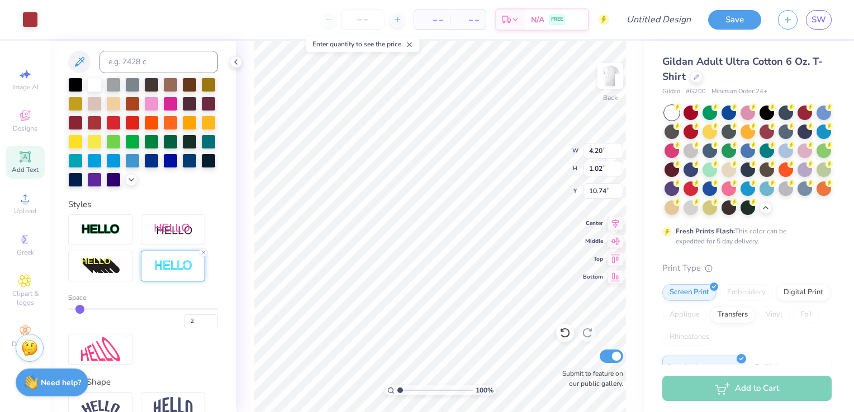
type input "4.21"
type input "1.03"
type input "1.05"
type input "0.41"
type input "11.36"
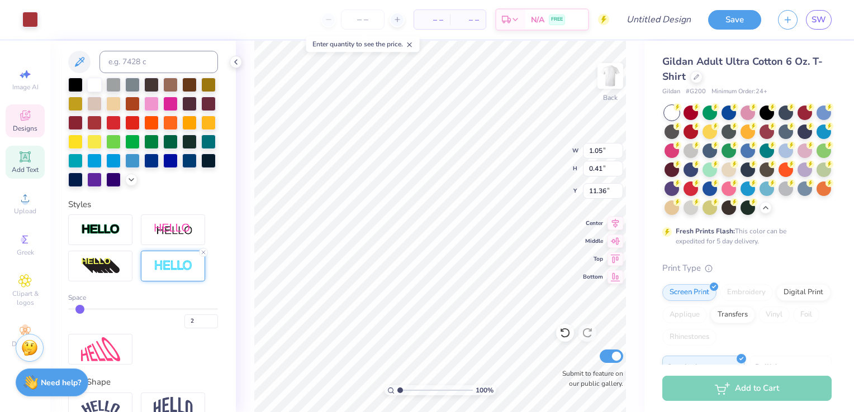
click at [190, 273] on img at bounding box center [173, 266] width 39 height 13
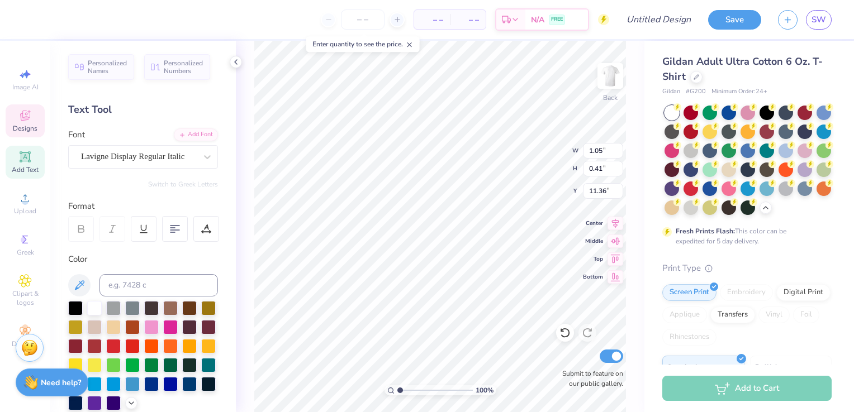
scroll to position [224, 0]
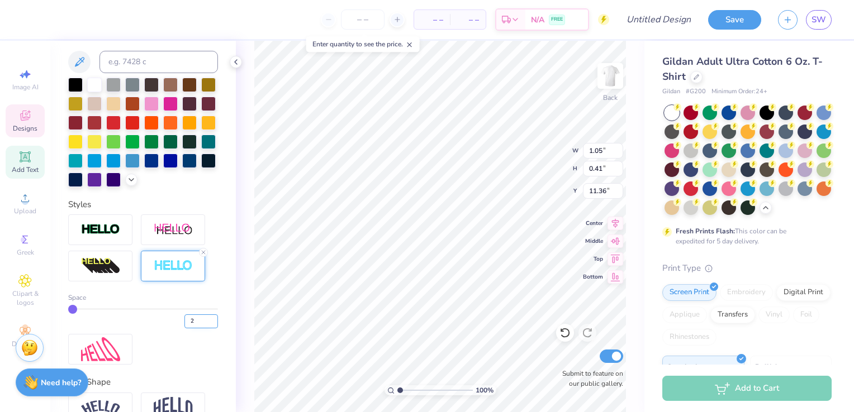
type input "2"
click at [206, 329] on input "2" at bounding box center [201, 322] width 34 height 14
type input "2"
click at [225, 314] on div "Personalized Names Personalized Numbers Text Tool Add Font Font Lavigne Display…" at bounding box center [143, 227] width 186 height 372
type input "1.06"
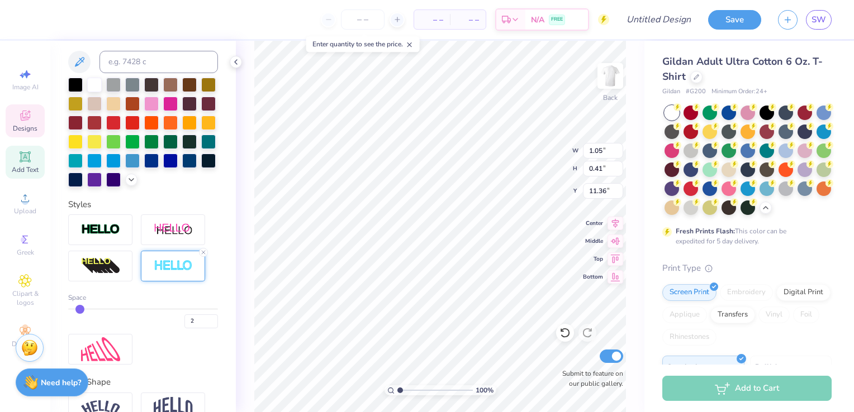
type input "0.42"
type input "5.55"
type input "5.21"
type input "5.54"
type input "3.53"
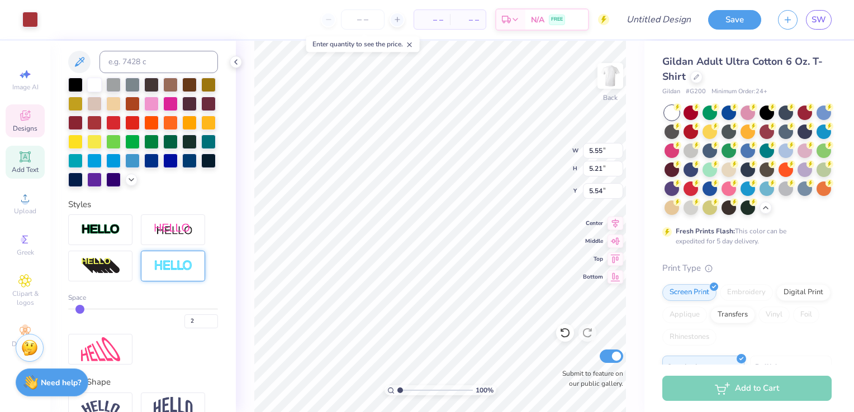
type input "1.17"
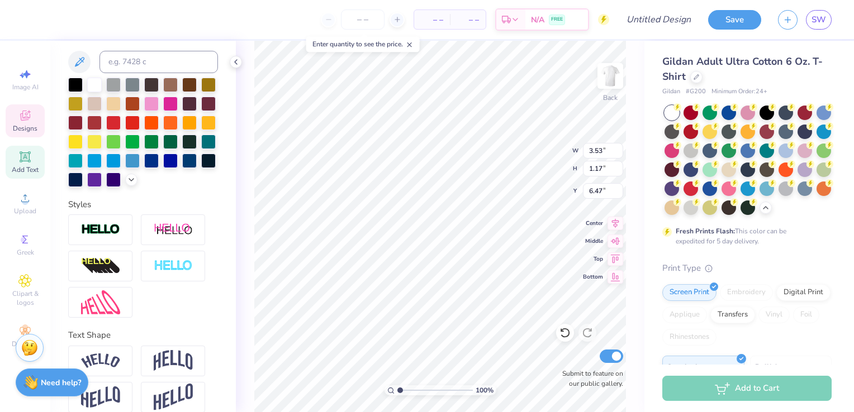
type input "6.15"
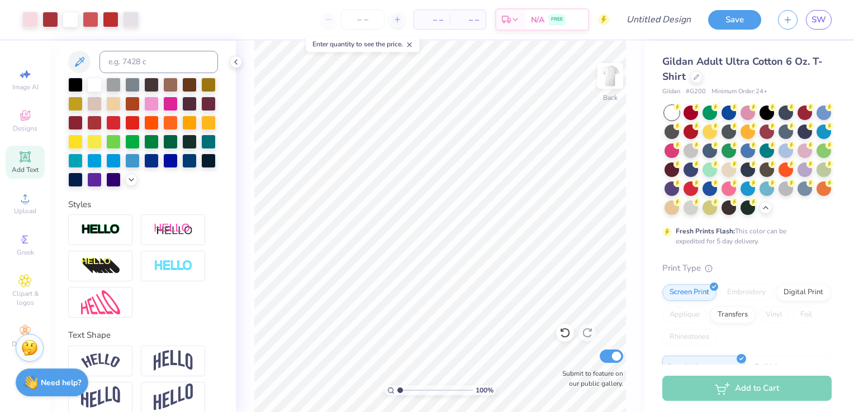
click at [276, 8] on div "– – Per Item – – Total Est. Delivery N/A FREE" at bounding box center [378, 19] width 462 height 39
click at [29, 197] on icon at bounding box center [24, 198] width 13 height 13
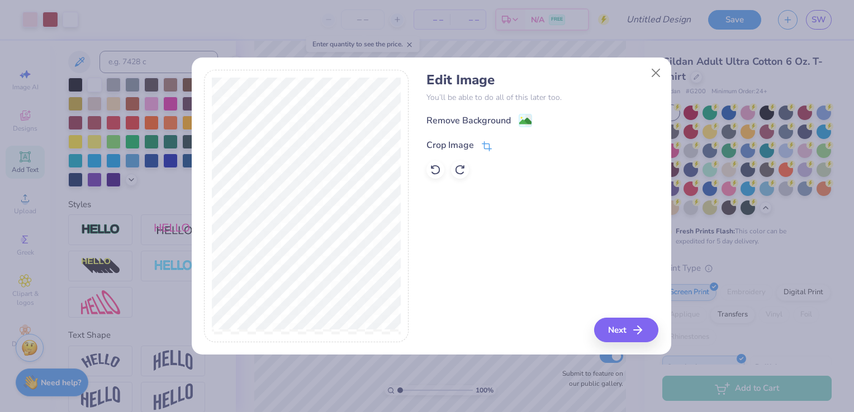
click at [482, 144] on icon at bounding box center [487, 146] width 10 height 10
click at [506, 146] on icon at bounding box center [505, 144] width 7 height 7
click at [525, 116] on icon at bounding box center [528, 122] width 7 height 12
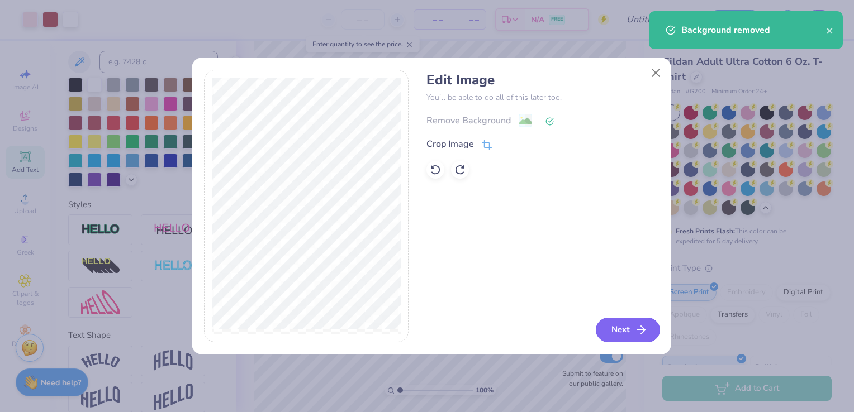
click at [621, 331] on button "Next" at bounding box center [628, 330] width 64 height 25
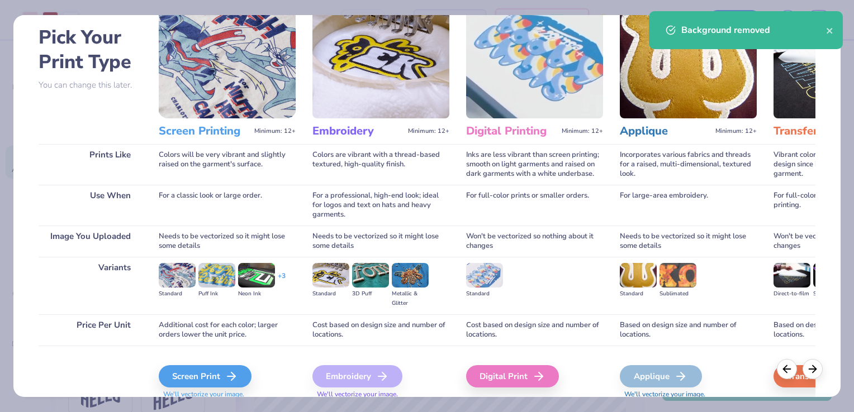
scroll to position [88, 0]
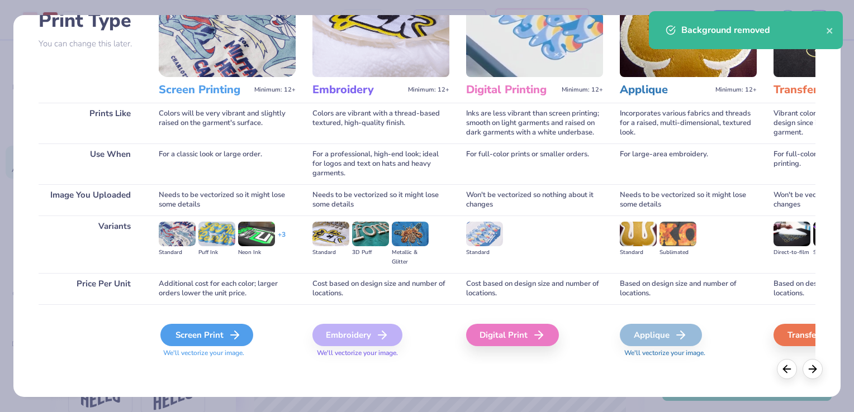
click at [200, 336] on div "Screen Print" at bounding box center [206, 335] width 93 height 22
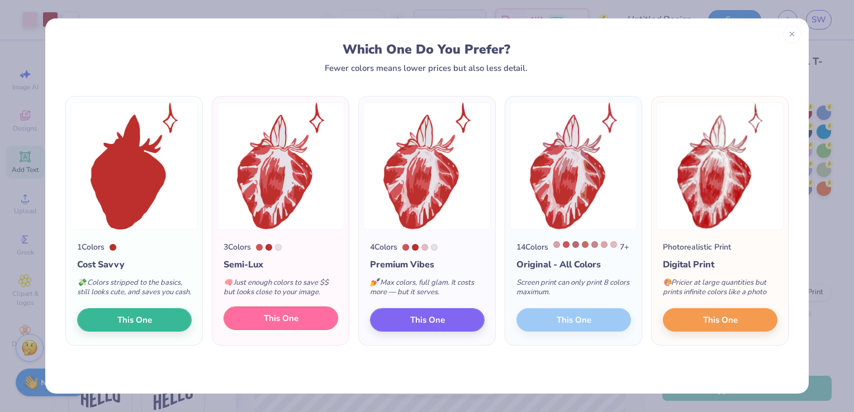
click at [307, 330] on button "This One" at bounding box center [281, 318] width 115 height 23
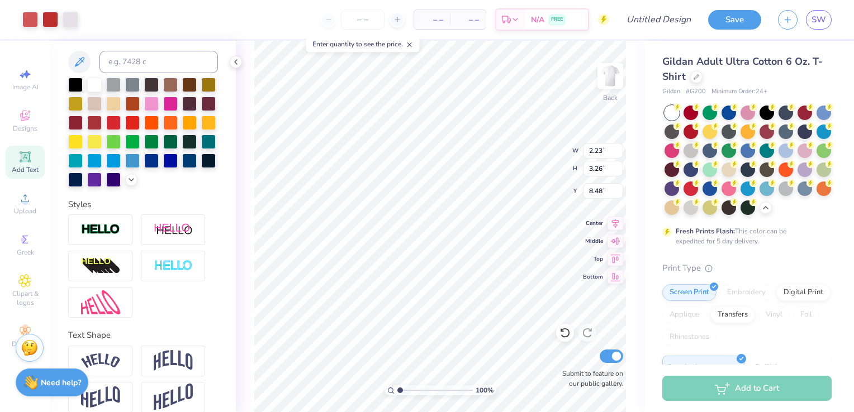
type input "2.23"
type input "3.26"
type input "5.06"
type textarea "picking"
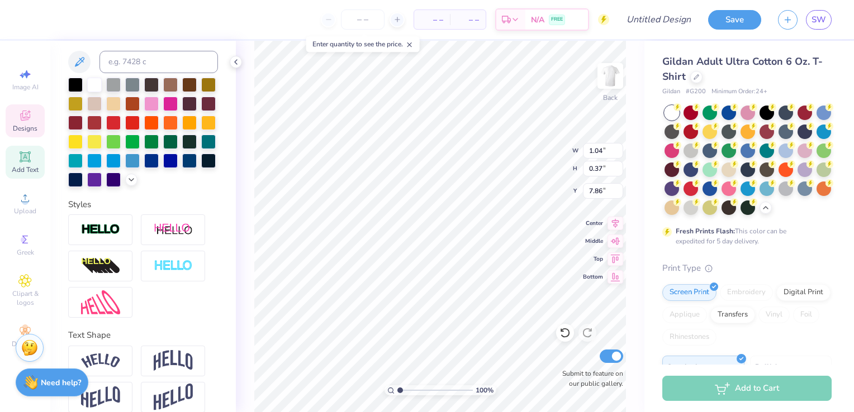
scroll to position [9, 2]
type input "2.49"
type input "0.50"
type input "8.26"
type textarea "t-sacrifice"
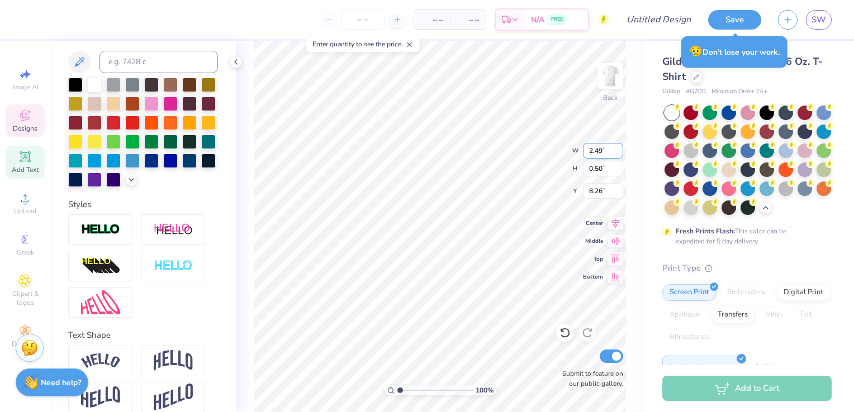
type textarea "self-"
type input "0.79"
type textarea "t"
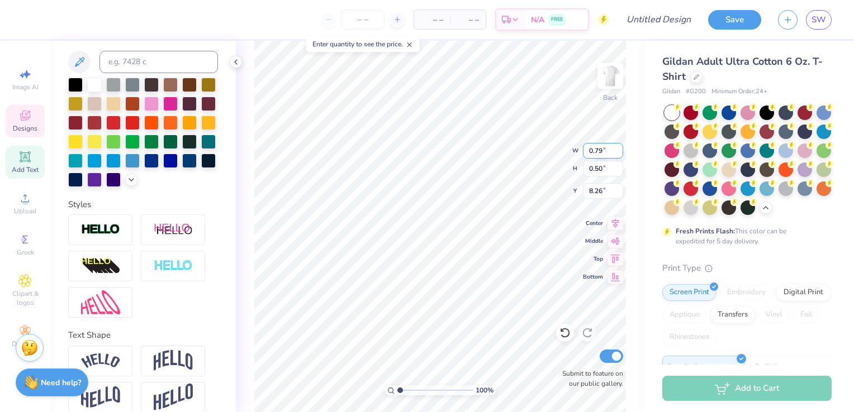
type textarea "berry best"
type input "1.54"
type input "7.79"
type textarea "pic"
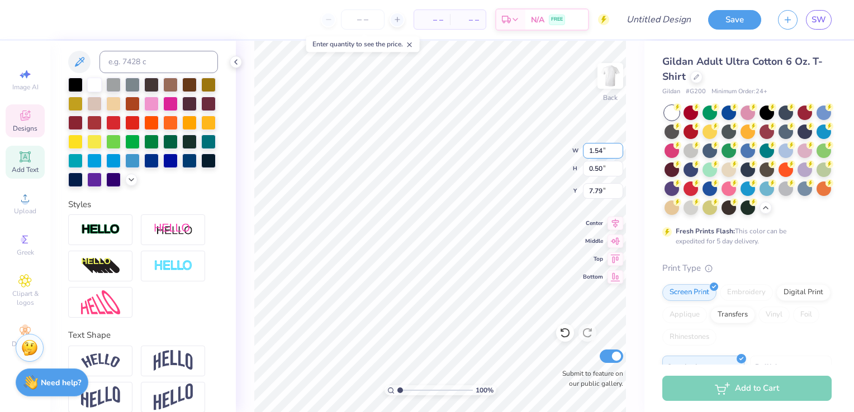
type input "0.66"
type input "0.47"
type input "7.81"
type textarea "picking the"
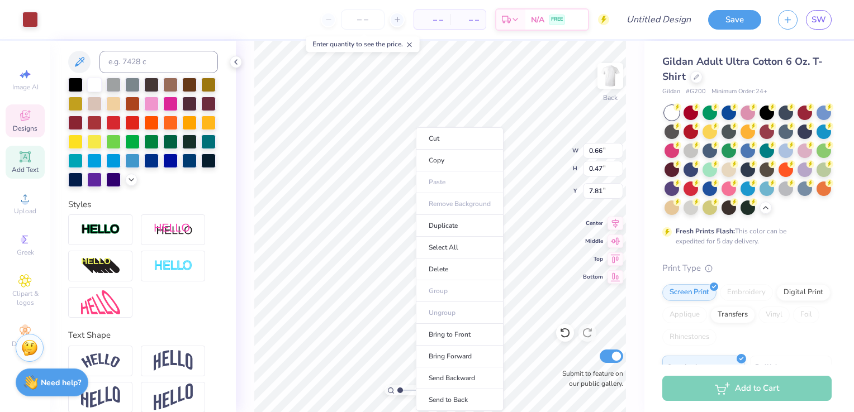
type input "2.18"
type input "0.50"
type input "8.76"
click at [444, 267] on li "Delete" at bounding box center [460, 270] width 88 height 22
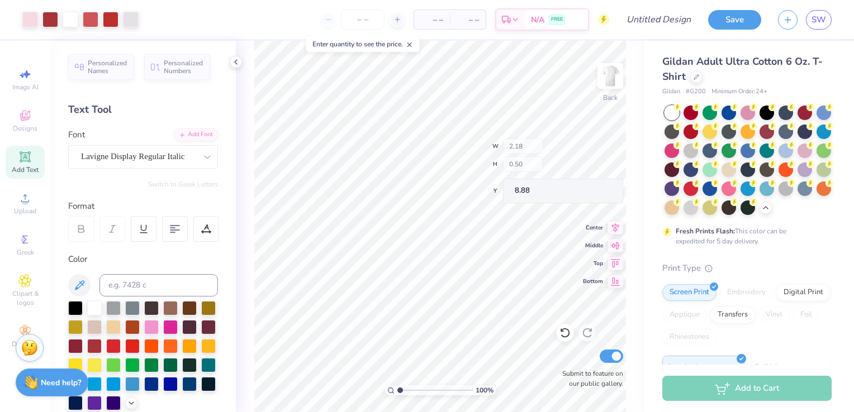
scroll to position [224, 0]
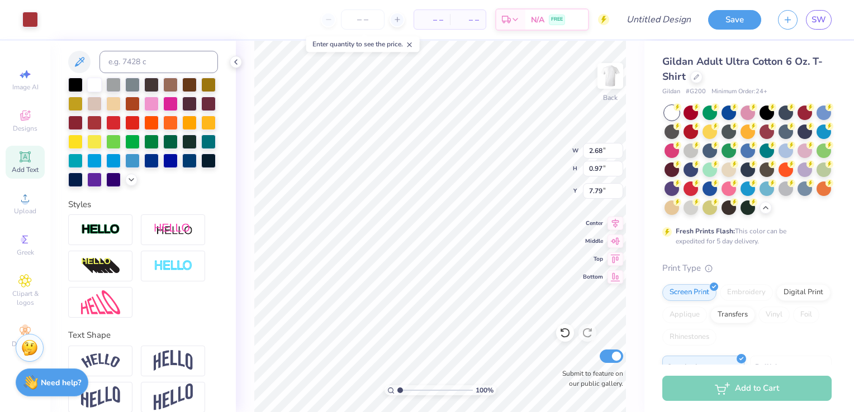
type input "2.68"
type input "0.97"
type input "3.53"
type input "1.17"
type input "7.25"
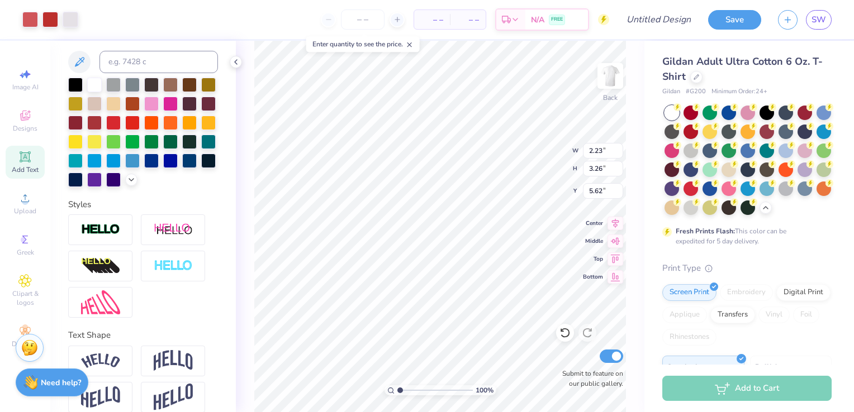
type input "2.66"
type input "3.82"
type input "5.06"
click at [27, 207] on span "Upload" at bounding box center [25, 211] width 22 height 9
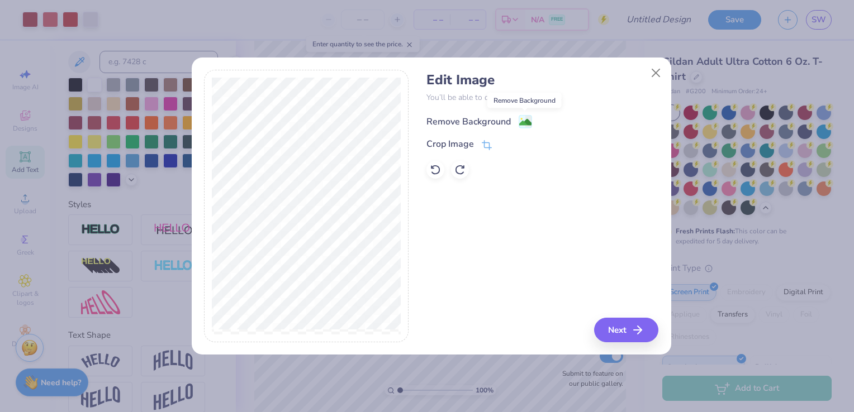
click at [525, 122] on image at bounding box center [525, 122] width 12 height 12
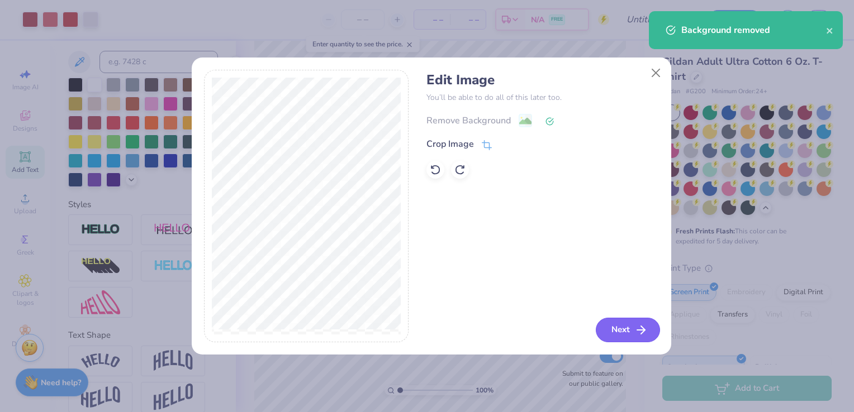
click at [625, 331] on button "Next" at bounding box center [628, 330] width 64 height 25
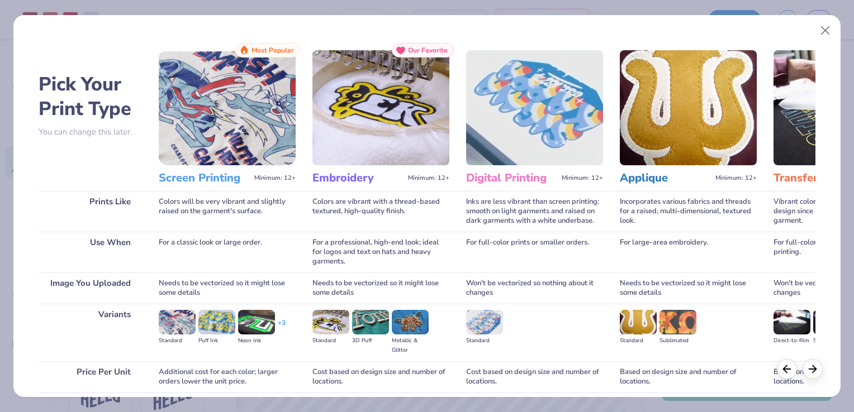
scroll to position [88, 0]
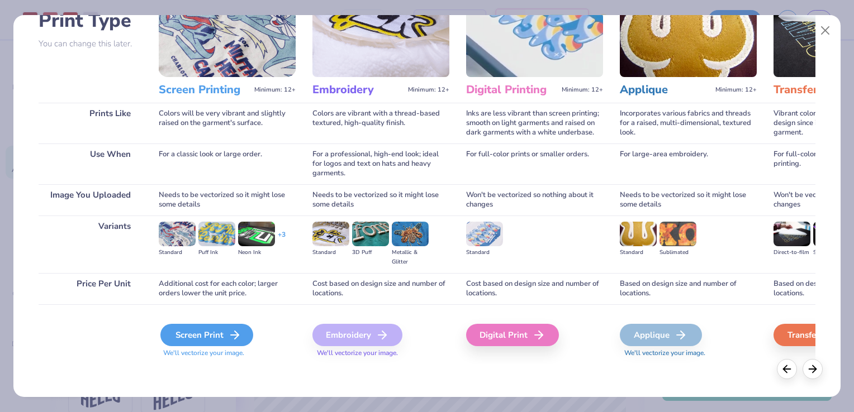
click at [225, 334] on div "Screen Print" at bounding box center [206, 335] width 93 height 22
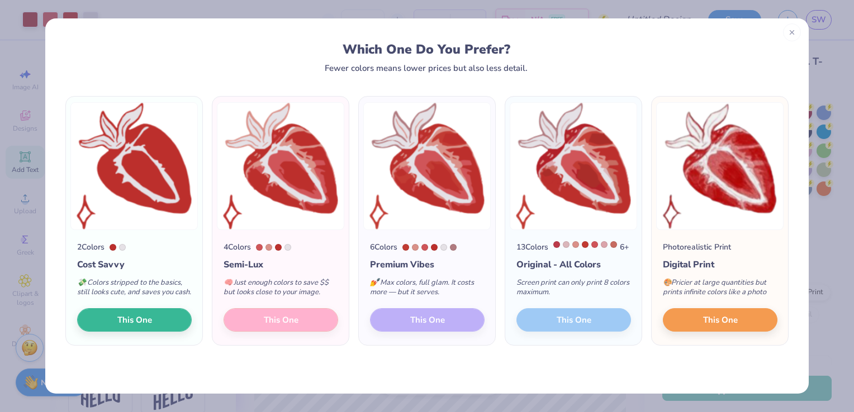
click at [791, 38] on div at bounding box center [792, 32] width 18 height 18
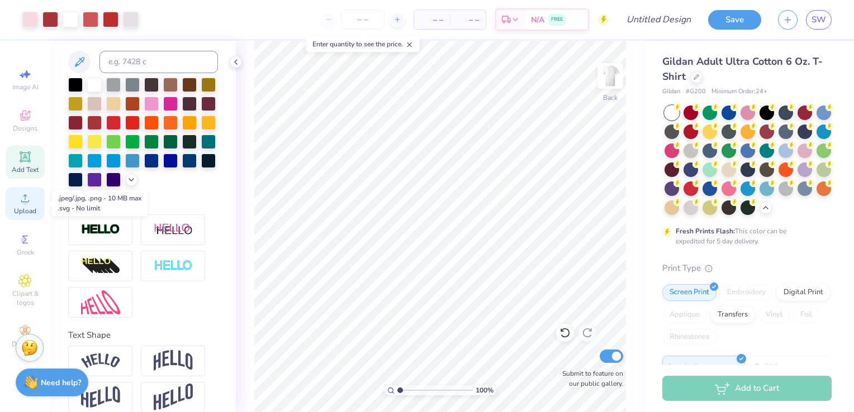
click at [25, 207] on span "Upload" at bounding box center [25, 211] width 22 height 9
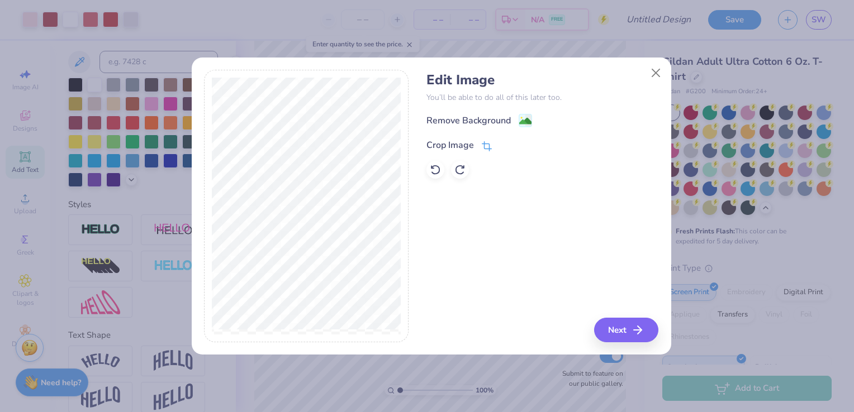
click at [488, 146] on icon at bounding box center [485, 147] width 7 height 7
click at [505, 148] on button at bounding box center [506, 145] width 12 height 12
click at [522, 117] on image at bounding box center [525, 122] width 12 height 12
click at [621, 336] on button "Next" at bounding box center [628, 330] width 64 height 25
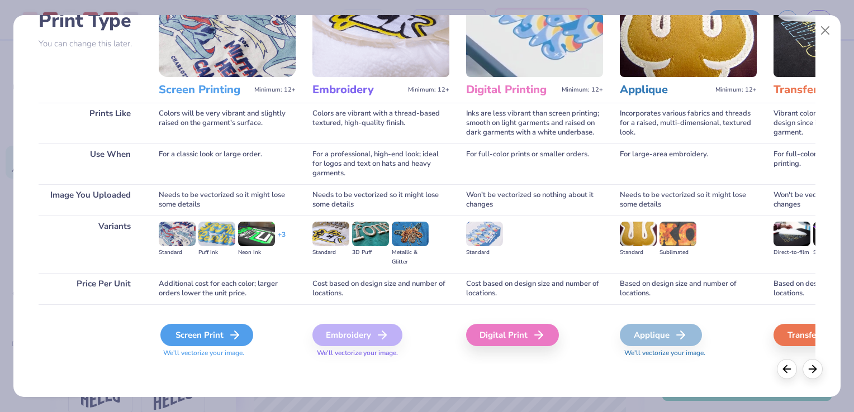
click at [205, 334] on div "Screen Print" at bounding box center [206, 335] width 93 height 22
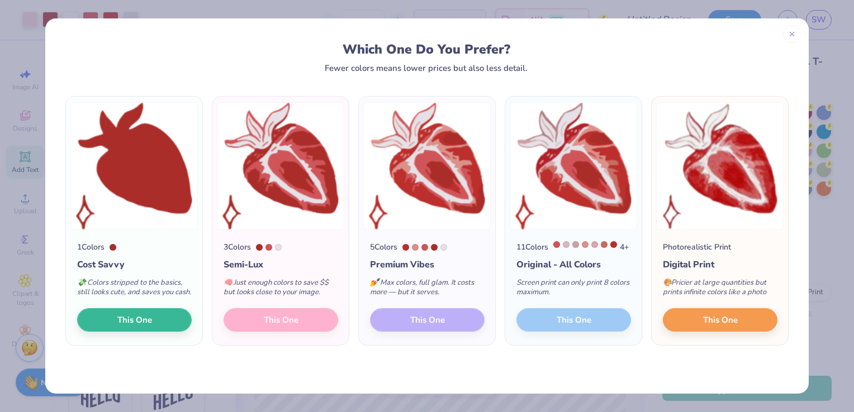
click at [328, 338] on div "3 Colors Semi-Lux 🧠 Just enough colors to save $$ but looks close to your image…" at bounding box center [280, 287] width 136 height 115
click at [794, 35] on icon at bounding box center [792, 33] width 8 height 8
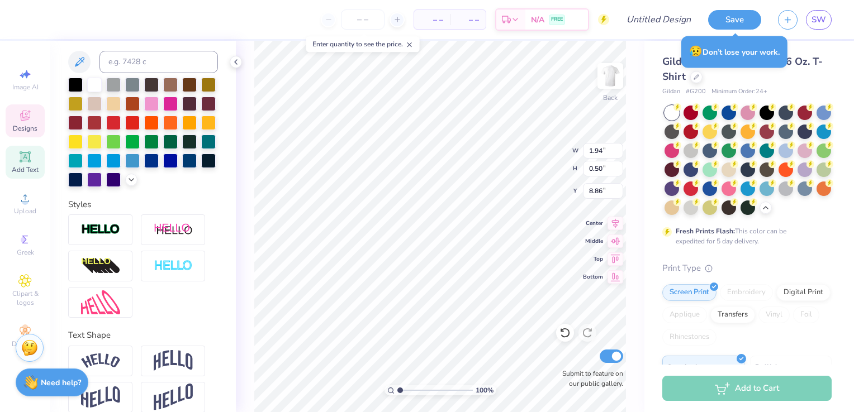
type input "2.23"
type input "8.39"
type input "3.26"
type input "6.12"
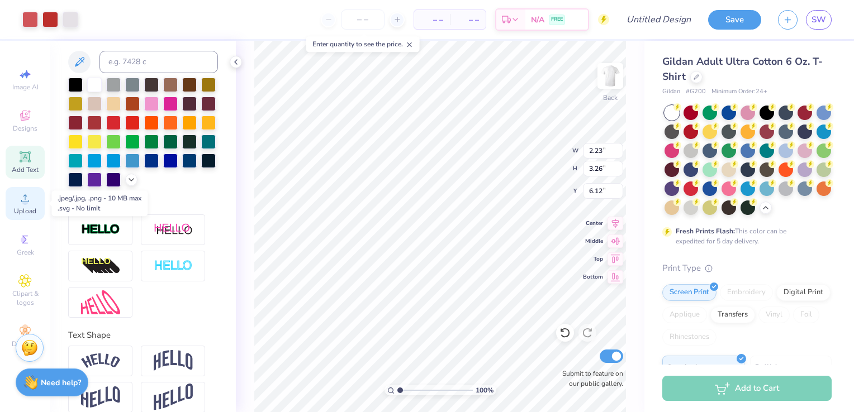
click at [26, 199] on circle at bounding box center [25, 202] width 6 height 6
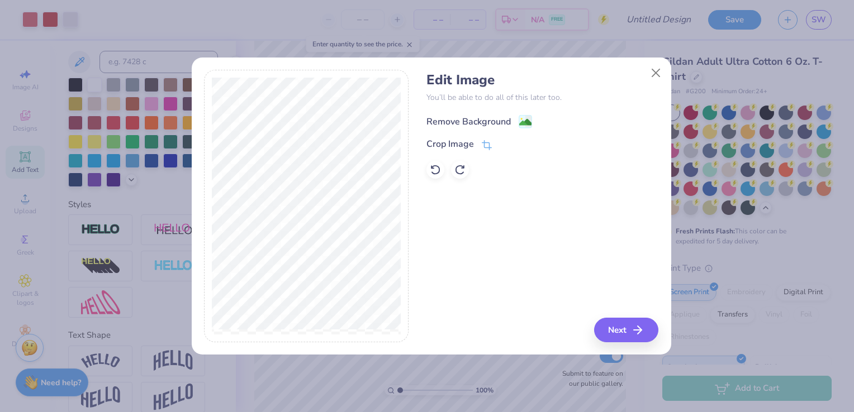
click at [529, 122] on image at bounding box center [525, 122] width 12 height 12
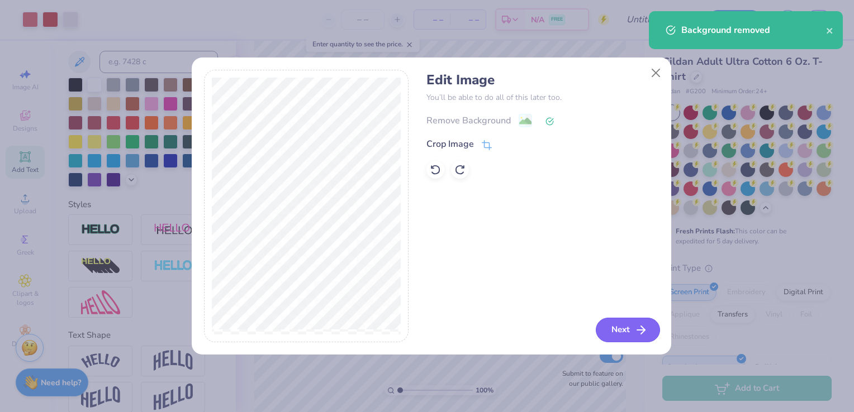
click at [631, 332] on button "Next" at bounding box center [628, 330] width 64 height 25
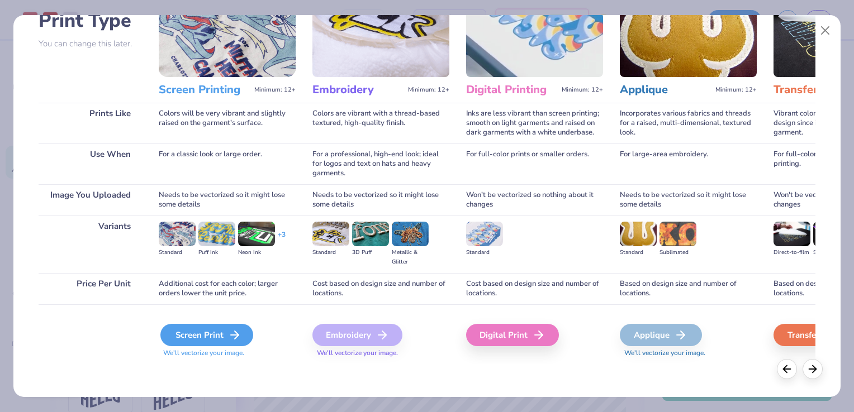
click at [202, 338] on div "Screen Print" at bounding box center [206, 335] width 93 height 22
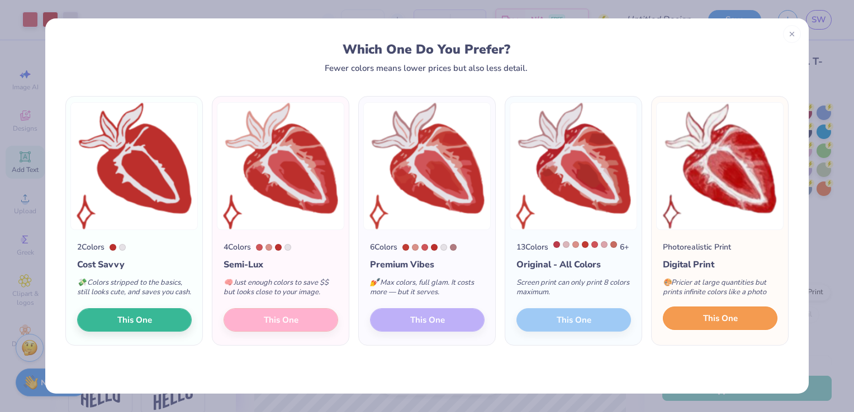
click at [735, 325] on span "This One" at bounding box center [720, 318] width 35 height 13
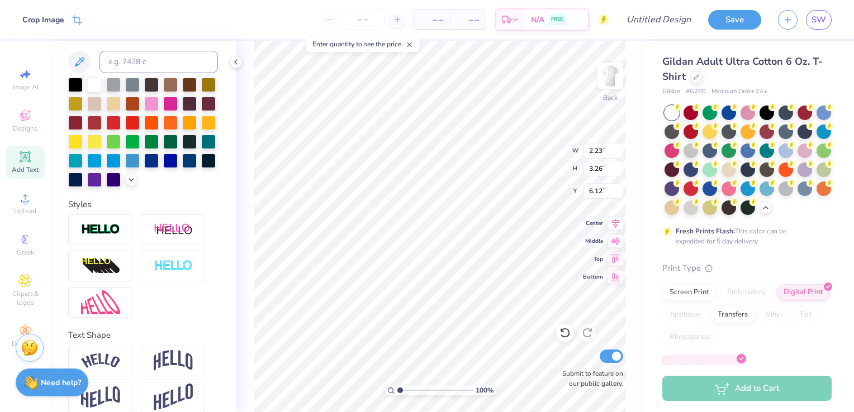
type input "5.85"
type input "6.45"
type input "9.78"
type input "2.54"
type input "2.80"
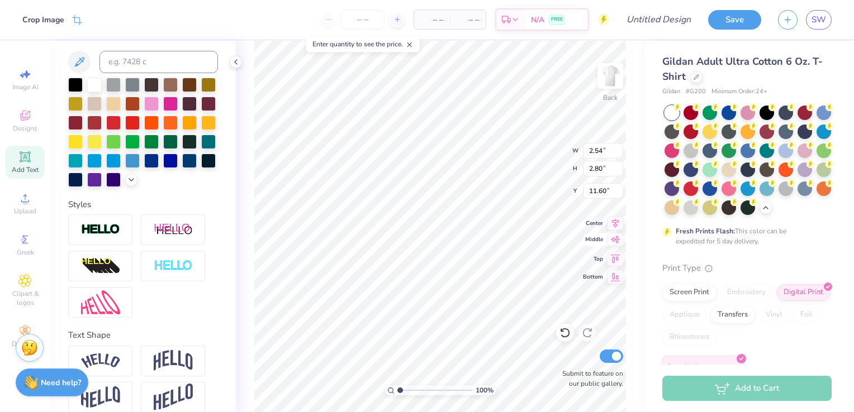
type input "7.98"
type input "2.22"
type input "2.44"
type input "6.53"
type input "2.22"
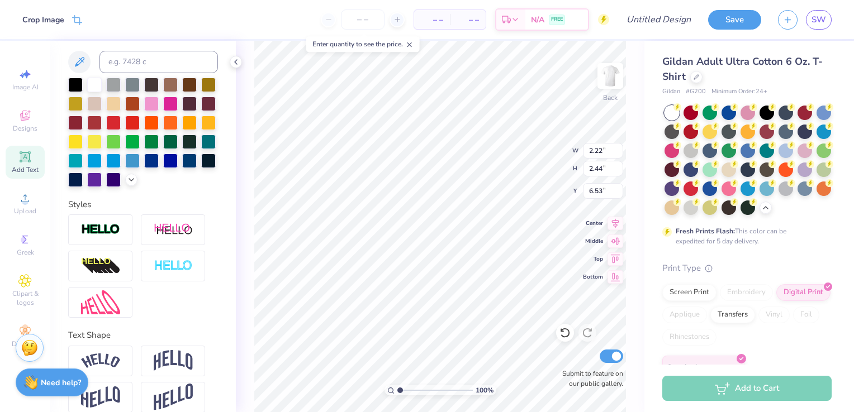
type input "2.44"
type input "8.16"
type input "4.25"
type input "1.67"
type input "3.01"
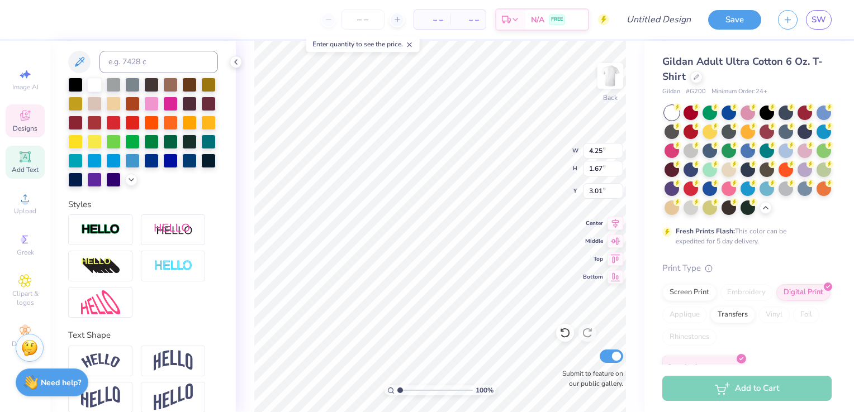
type input "5.37"
type input "3.26"
type input "3.39"
type input "0.72"
type input "0.56"
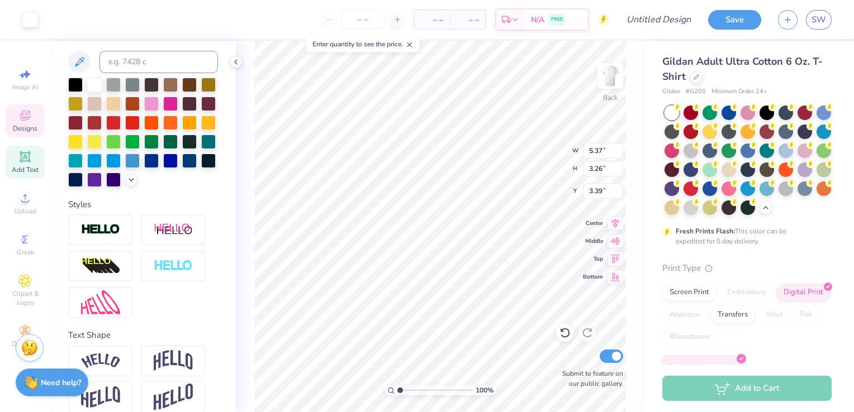
type input "3.96"
type input "1.39"
type input "1.18"
type input "3.82"
type input "2.23"
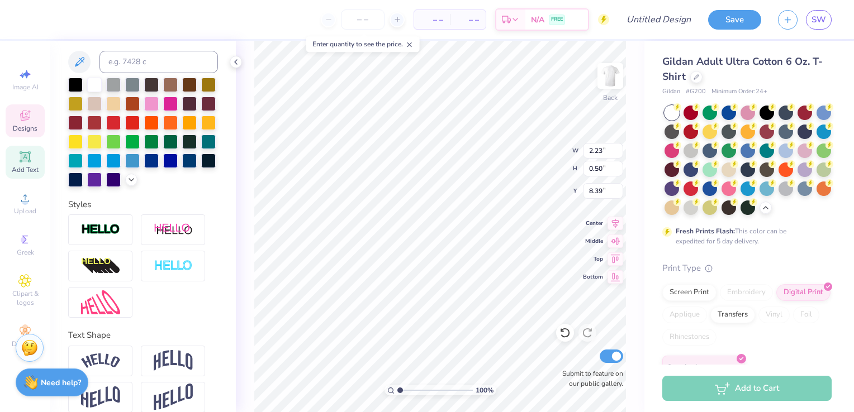
type input "0.50"
type input "8.39"
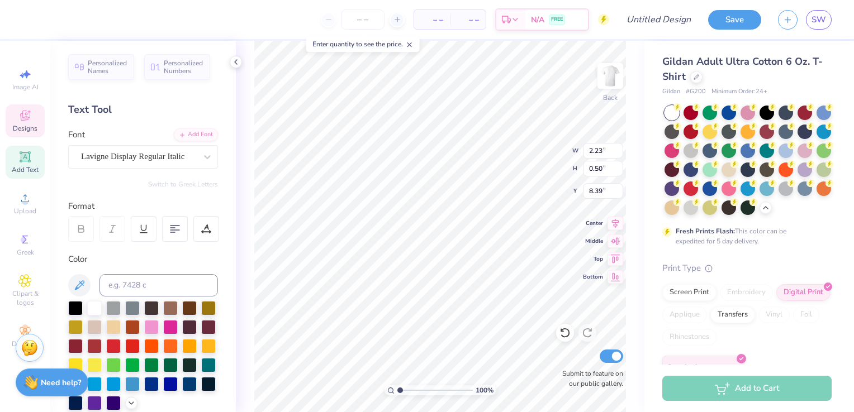
scroll to position [224, 0]
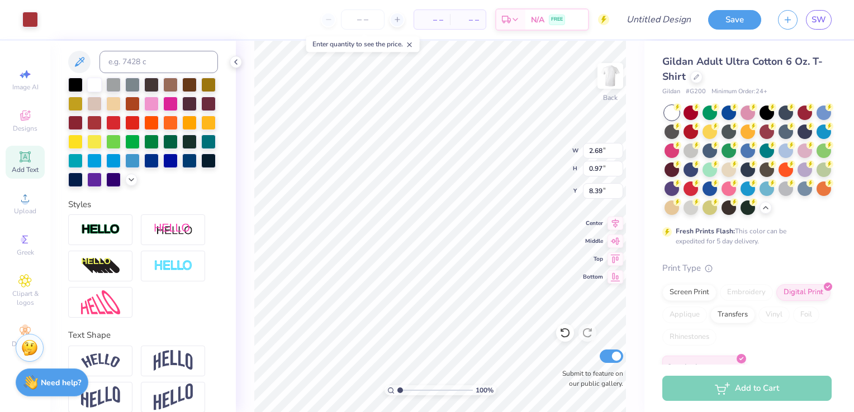
type input "2.68"
type input "0.97"
type input "2.23"
type input "3.26"
type input "6.53"
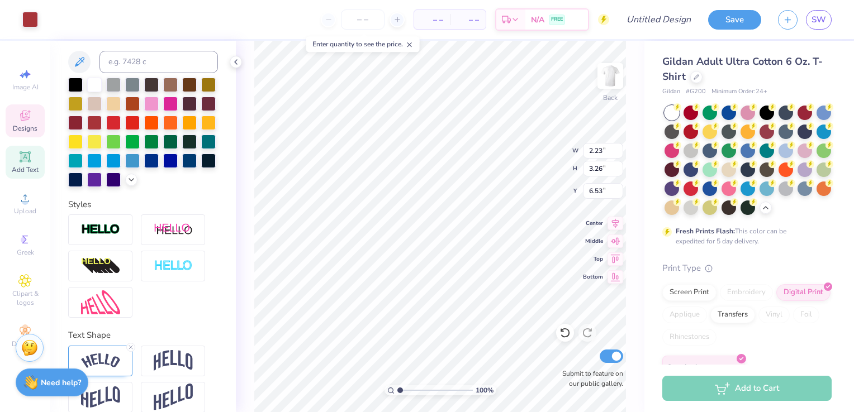
type input "1.92"
type input "2.19"
type input "5.56"
type input "2.15"
type input "2.00"
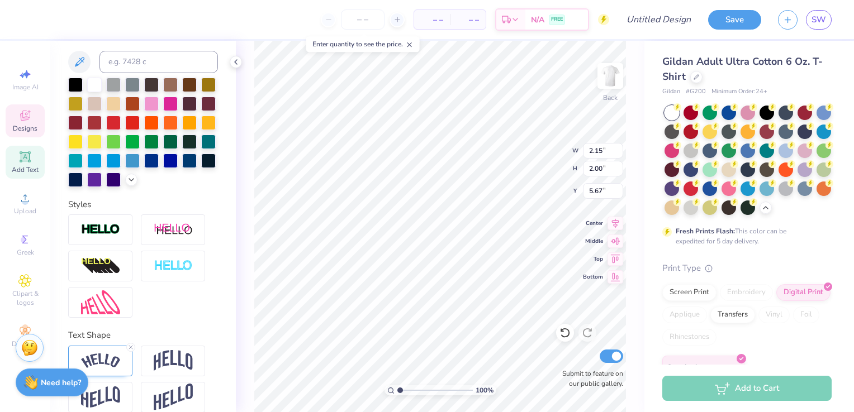
type input "6.16"
type input "3.29"
type input "4.44"
type input "4.45"
type input "6.30"
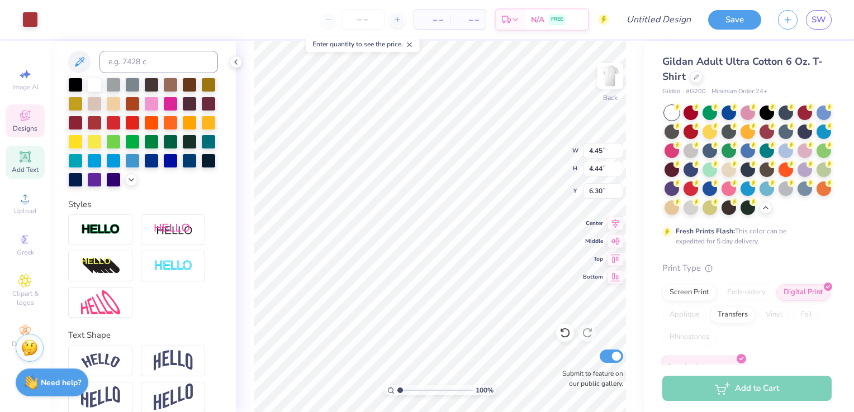
type input "2.23"
type input "0.50"
type input "7.19"
type input "2.68"
type input "0.97"
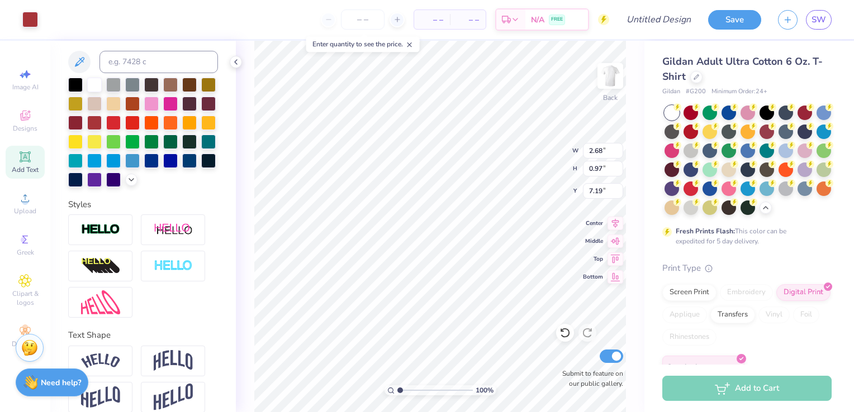
click at [520, 165] on div "100 % Back W 2.68 2.68 " H 0.97 0.97 " Y 7.19 7.19 " Center Middle Top Bottom S…" at bounding box center [440, 227] width 409 height 372
click at [564, 331] on icon at bounding box center [564, 333] width 11 height 11
type input "7.12"
